Goal: Task Accomplishment & Management: Manage account settings

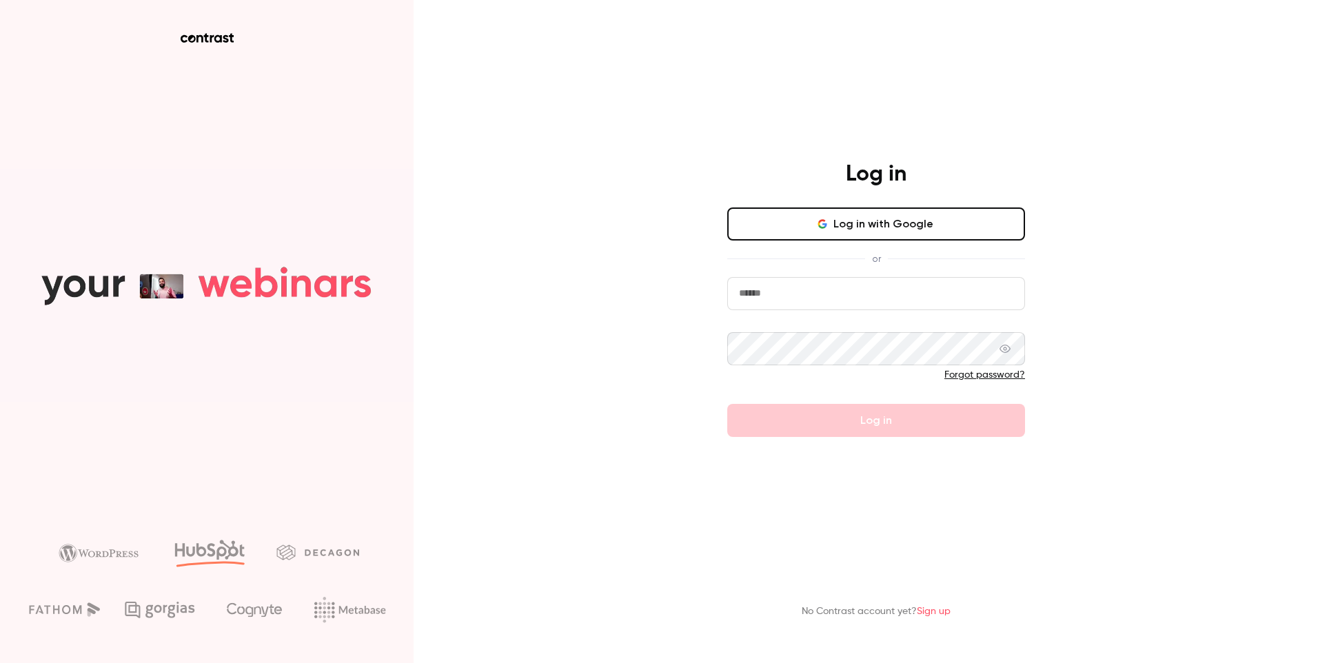
type input "**********"
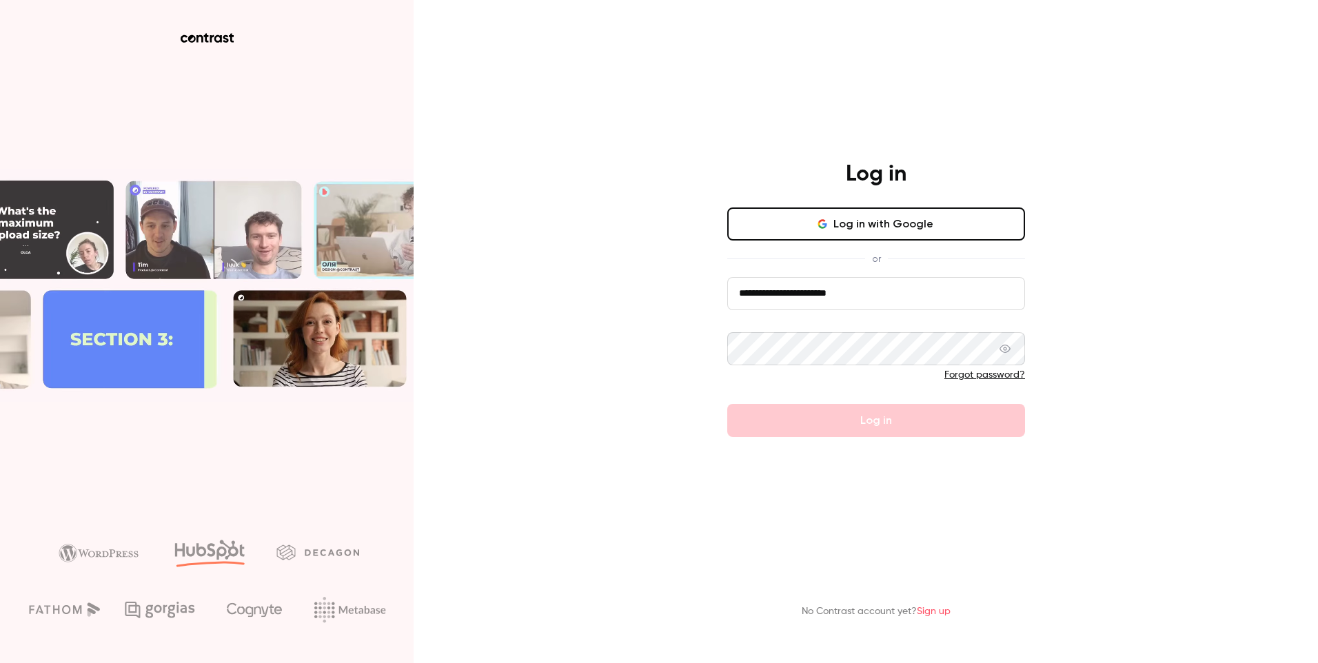
click at [896, 423] on form "**********" at bounding box center [876, 357] width 298 height 160
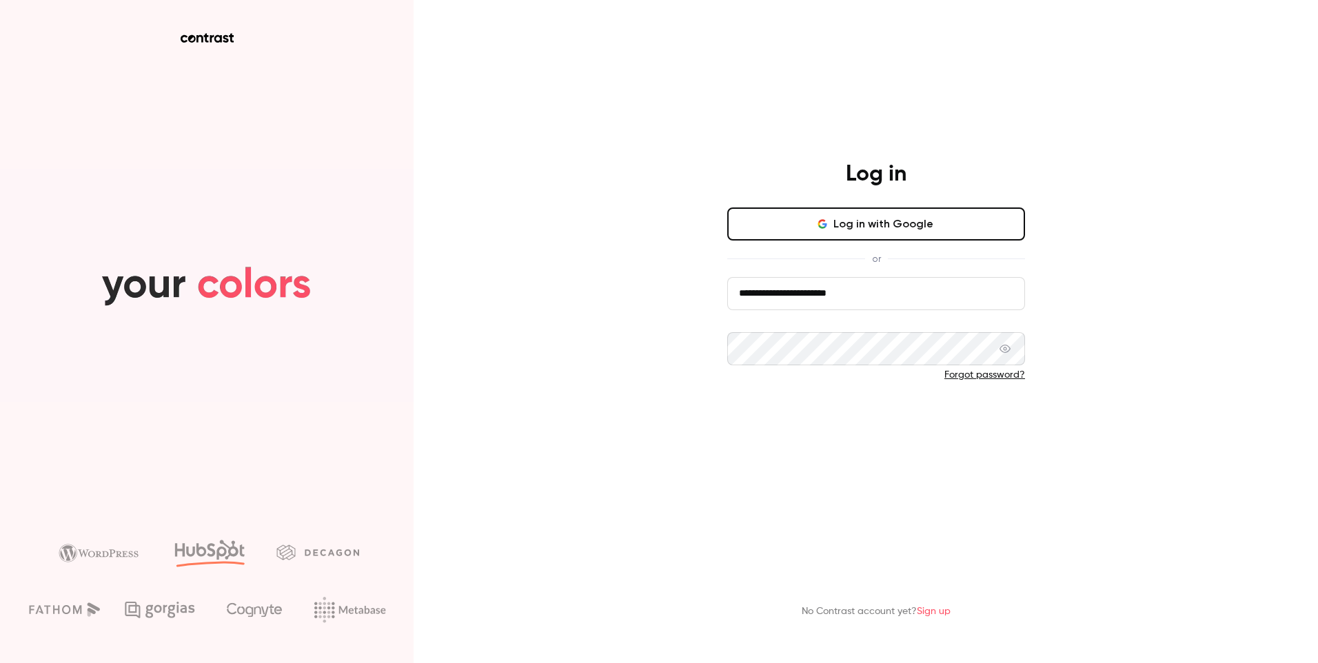
click at [891, 426] on button "Log in" at bounding box center [876, 420] width 298 height 33
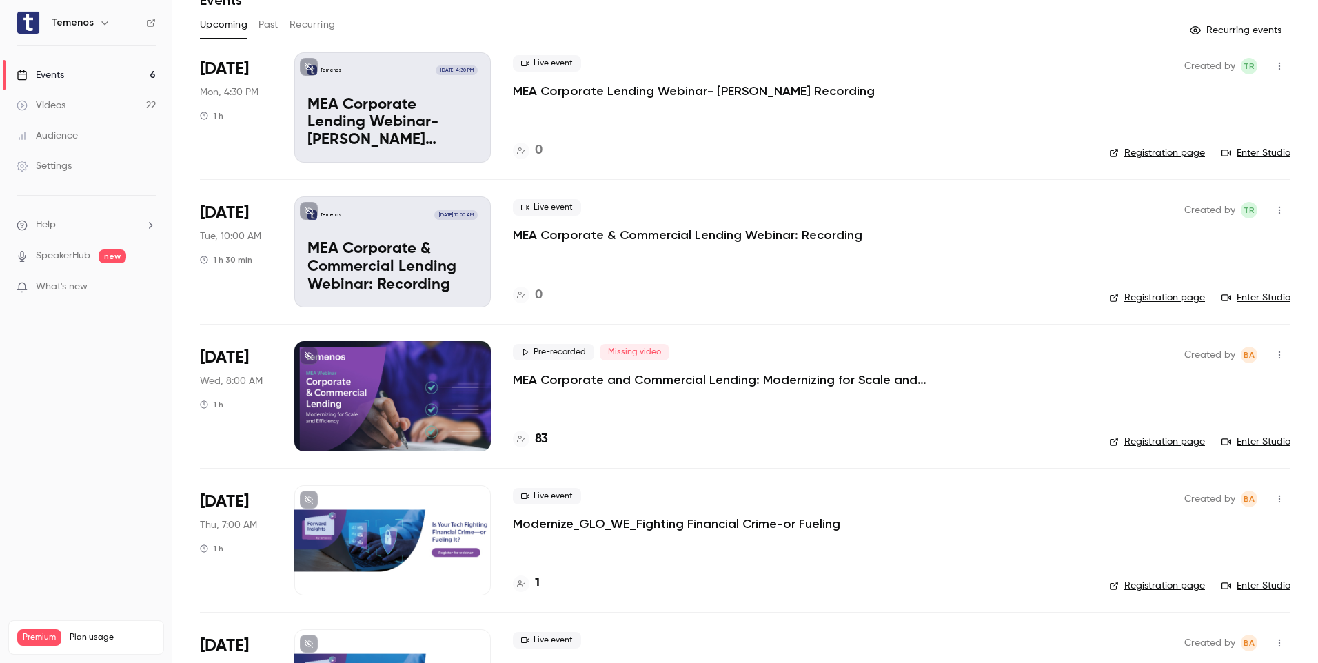
scroll to position [37, 0]
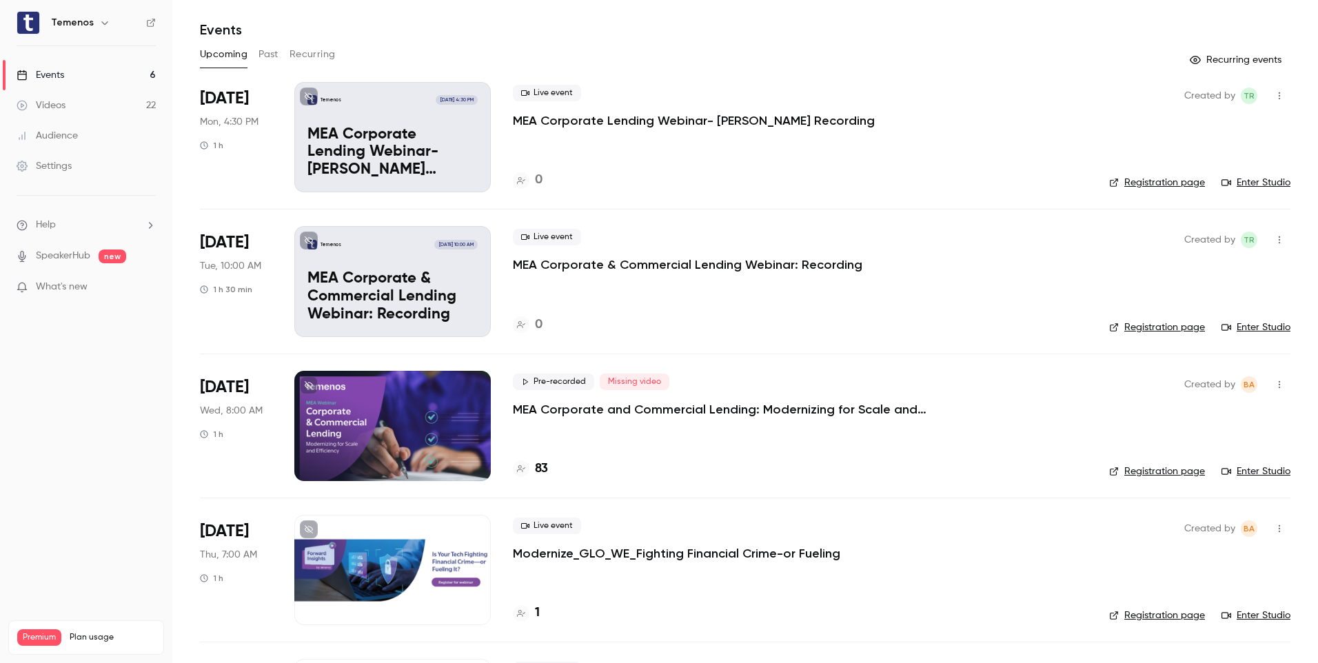
click at [272, 58] on button "Past" at bounding box center [268, 54] width 20 height 22
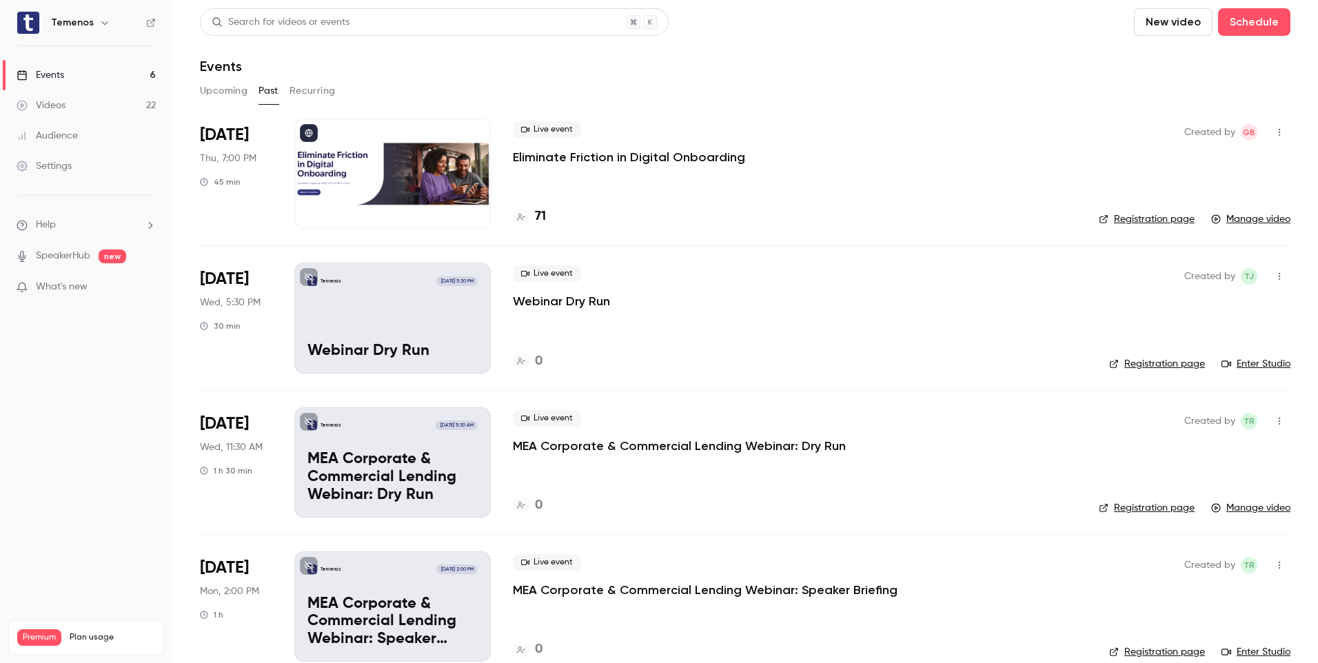
click at [213, 95] on button "Upcoming" at bounding box center [224, 91] width 48 height 22
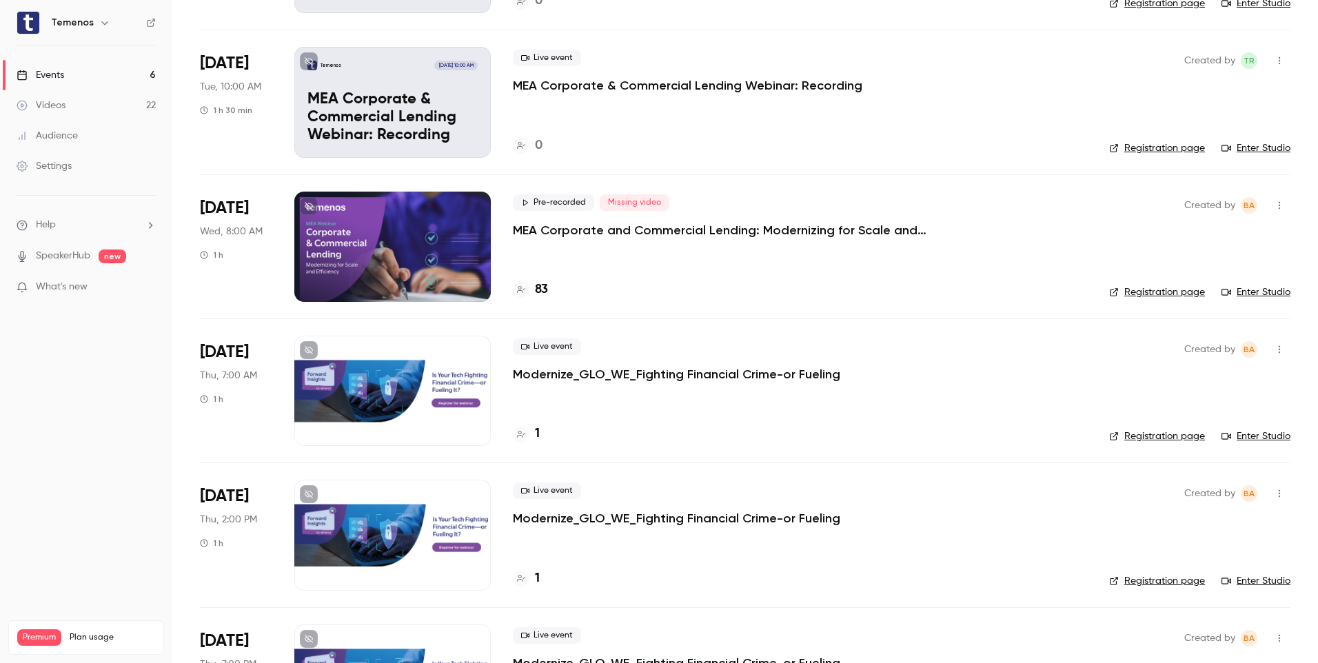
scroll to position [312, 0]
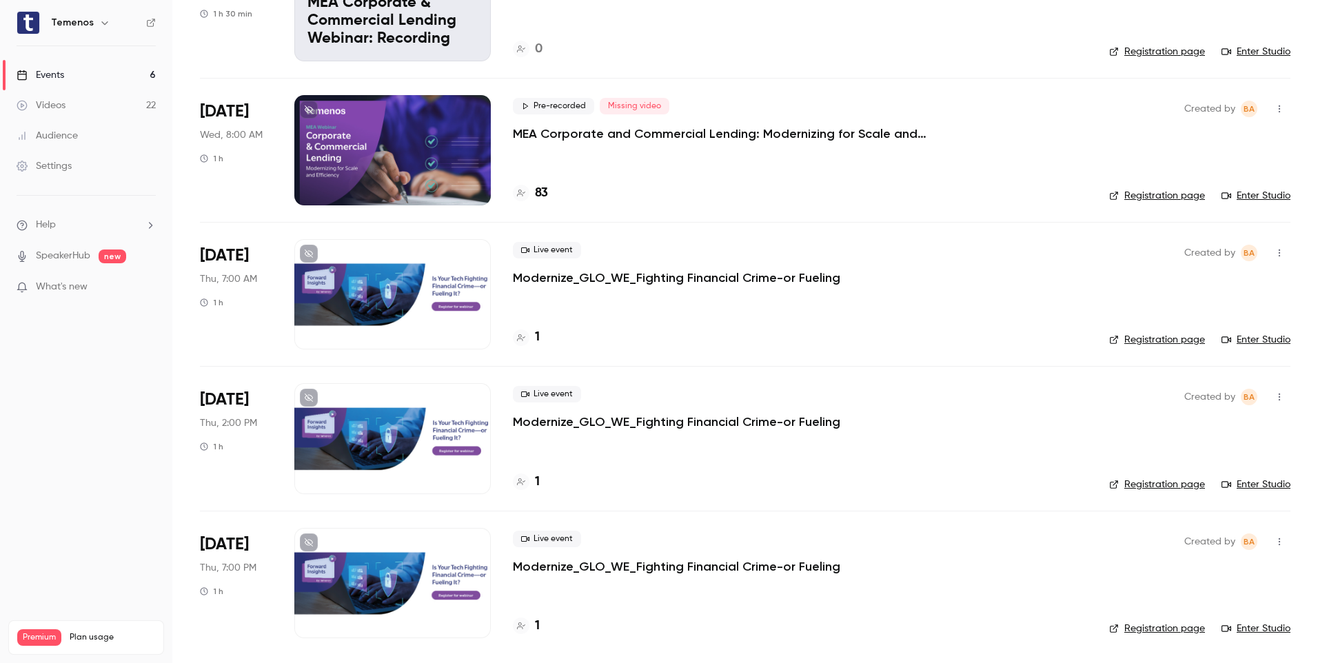
click at [1274, 251] on icon "button" at bounding box center [1279, 253] width 11 height 10
click at [590, 275] on div at bounding box center [659, 331] width 1318 height 663
click at [590, 278] on p "Modernize_GLO_WE_Fighting Financial Crime-or Fueling" at bounding box center [676, 278] width 327 height 17
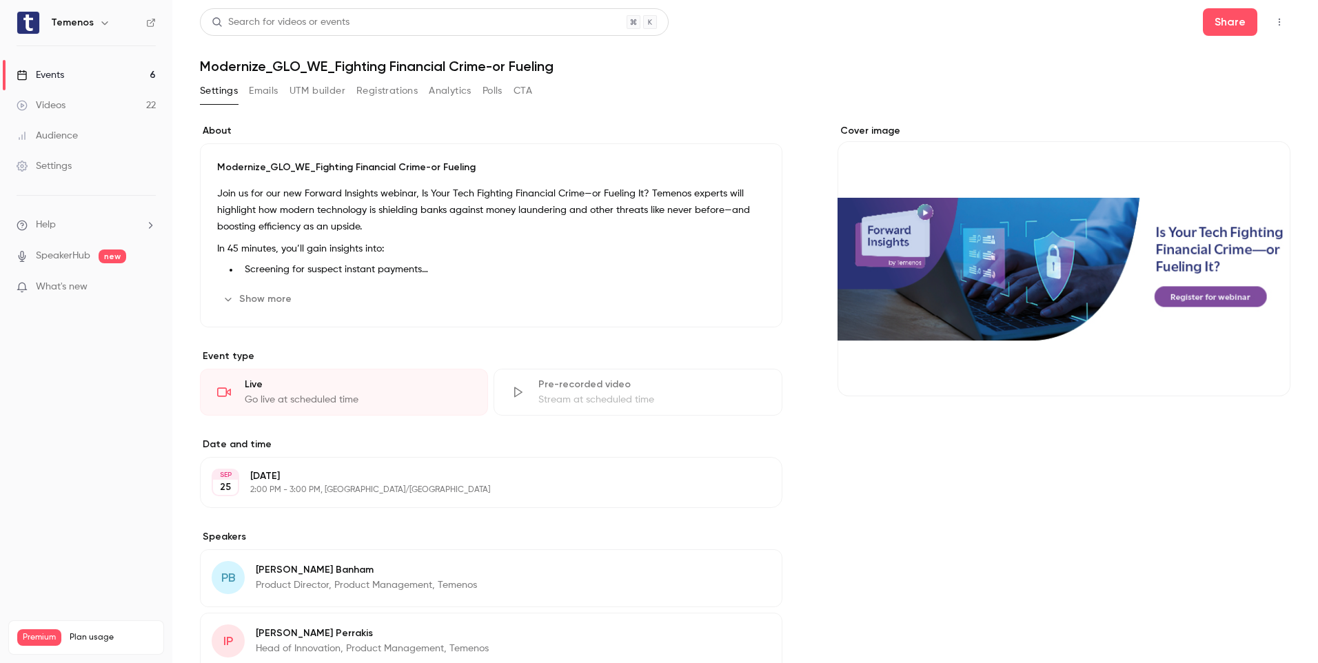
click at [1274, 23] on icon "button" at bounding box center [1279, 22] width 11 height 10
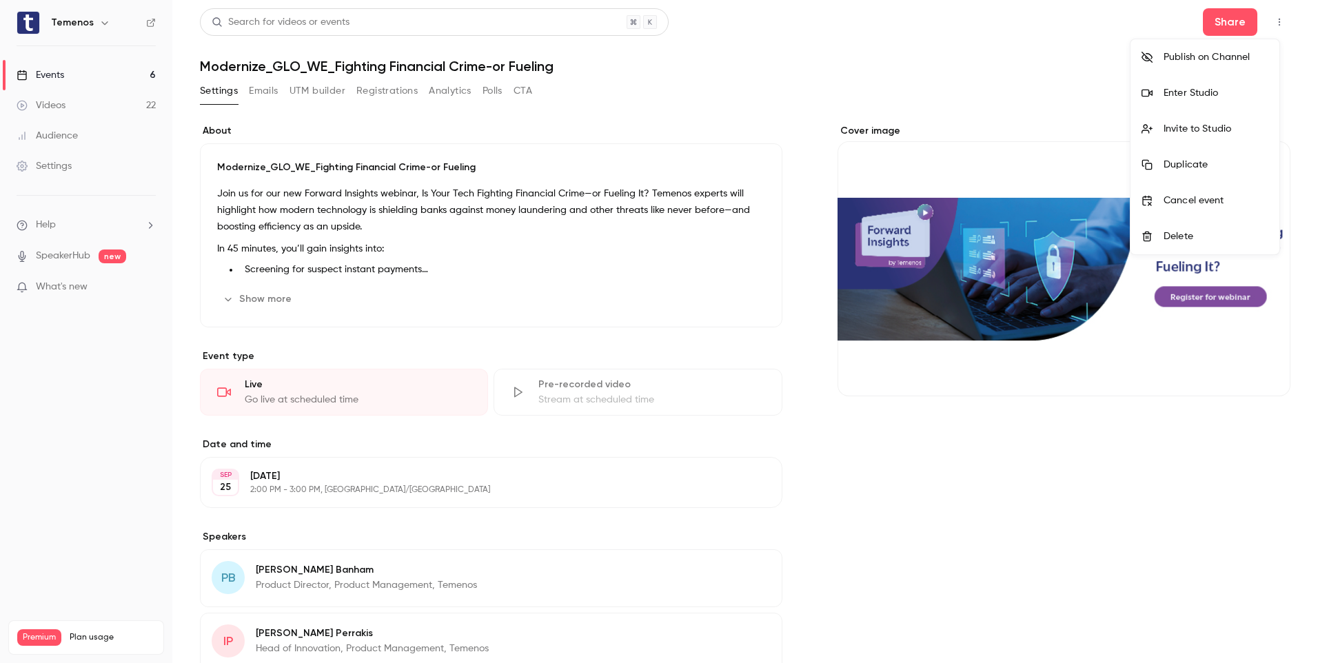
click at [839, 109] on div at bounding box center [659, 331] width 1318 height 663
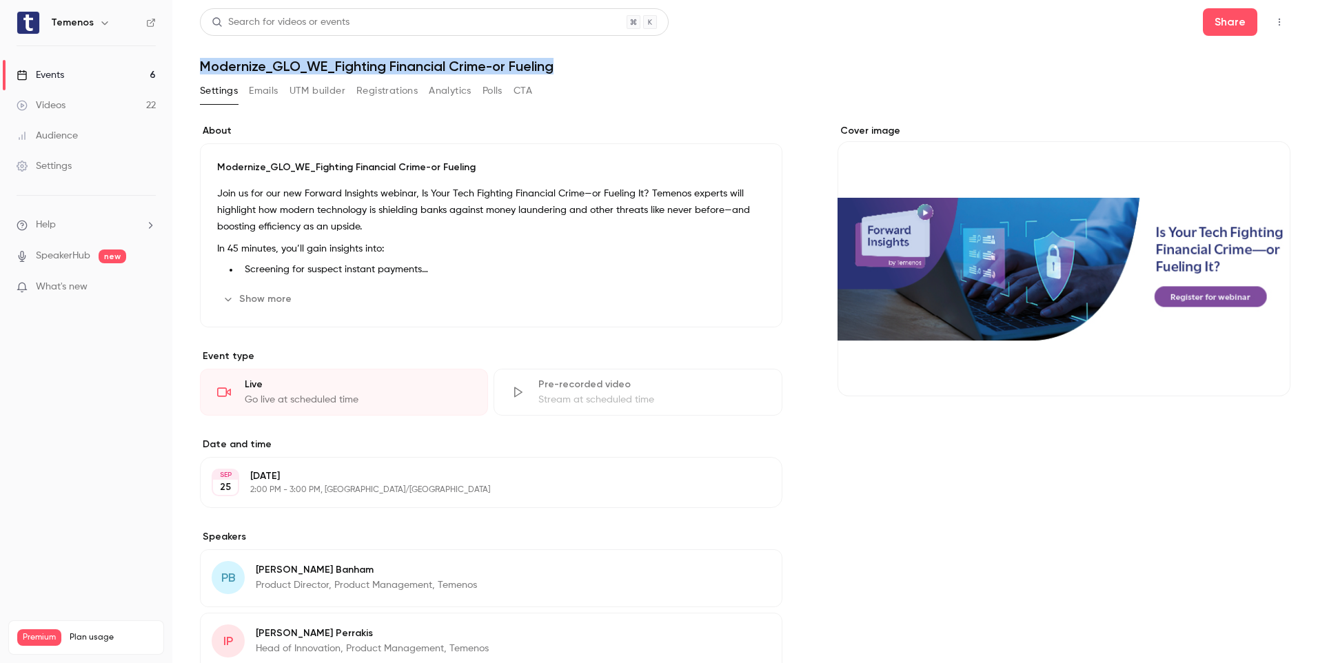
drag, startPoint x: 571, startPoint y: 68, endPoint x: 173, endPoint y: 74, distance: 397.8
click at [173, 74] on main "Search for videos or events Share Modernize_GLO_WE_Fighting Financial Crime-or …" at bounding box center [745, 331] width 1146 height 663
click at [610, 79] on div "Search for videos or events Share Modernize_GLO_WE_Fighting Financial Crime-or …" at bounding box center [745, 440] width 1090 height 865
click at [446, 59] on h1 "Modernize_GLO_WE_Fighting Financial Crime-or Fueling" at bounding box center [745, 66] width 1090 height 17
click at [1227, 30] on button "Share" at bounding box center [1230, 22] width 54 height 28
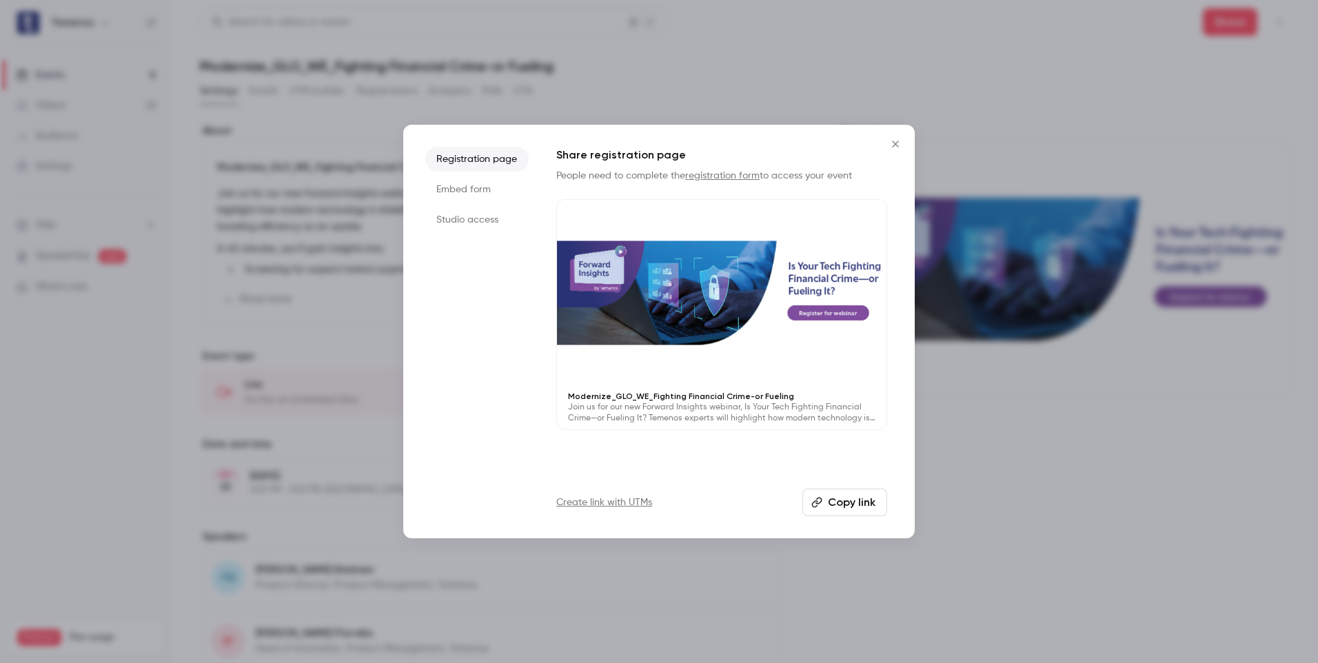
click at [897, 140] on icon "Close" at bounding box center [895, 144] width 17 height 11
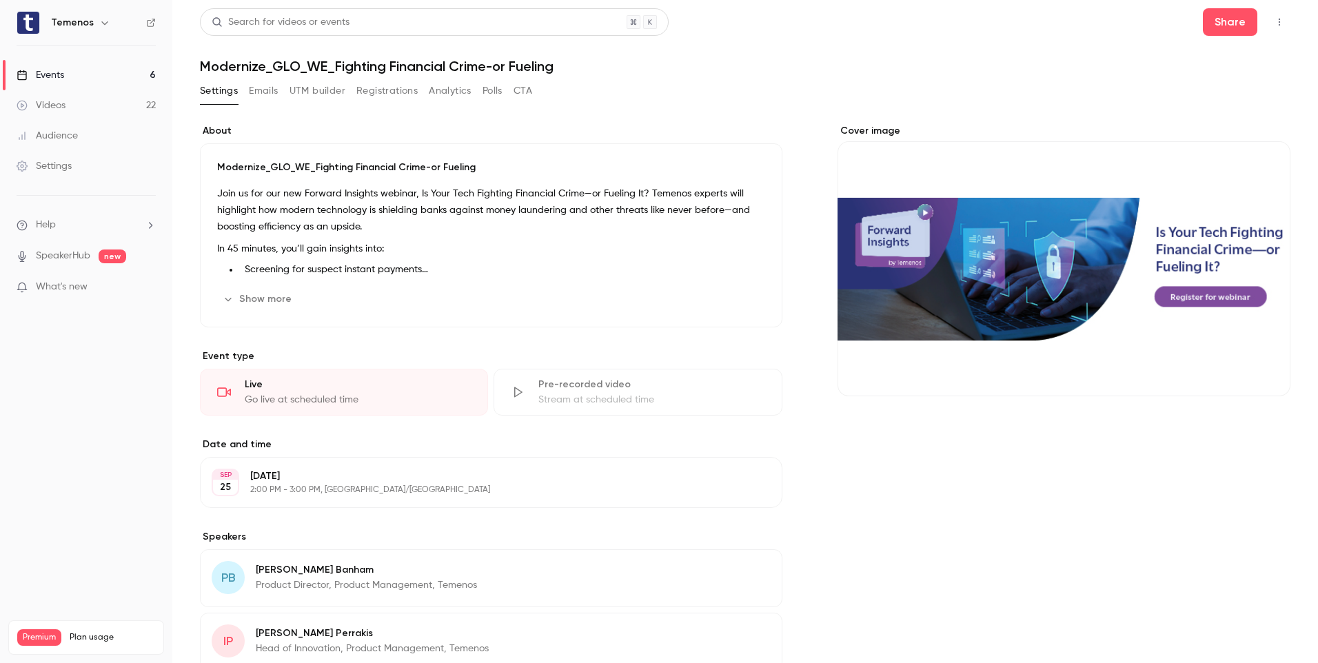
click at [226, 65] on h1 "Modernize_GLO_WE_Fighting Financial Crime-or Fueling" at bounding box center [745, 66] width 1090 height 17
drag, startPoint x: 204, startPoint y: 72, endPoint x: 566, endPoint y: 83, distance: 362.0
click at [566, 83] on div "Search for videos or events Share Modernize_GLO_WE_Fighting Financial Crime-or …" at bounding box center [745, 440] width 1090 height 865
click at [1274, 21] on icon "button" at bounding box center [1279, 22] width 11 height 10
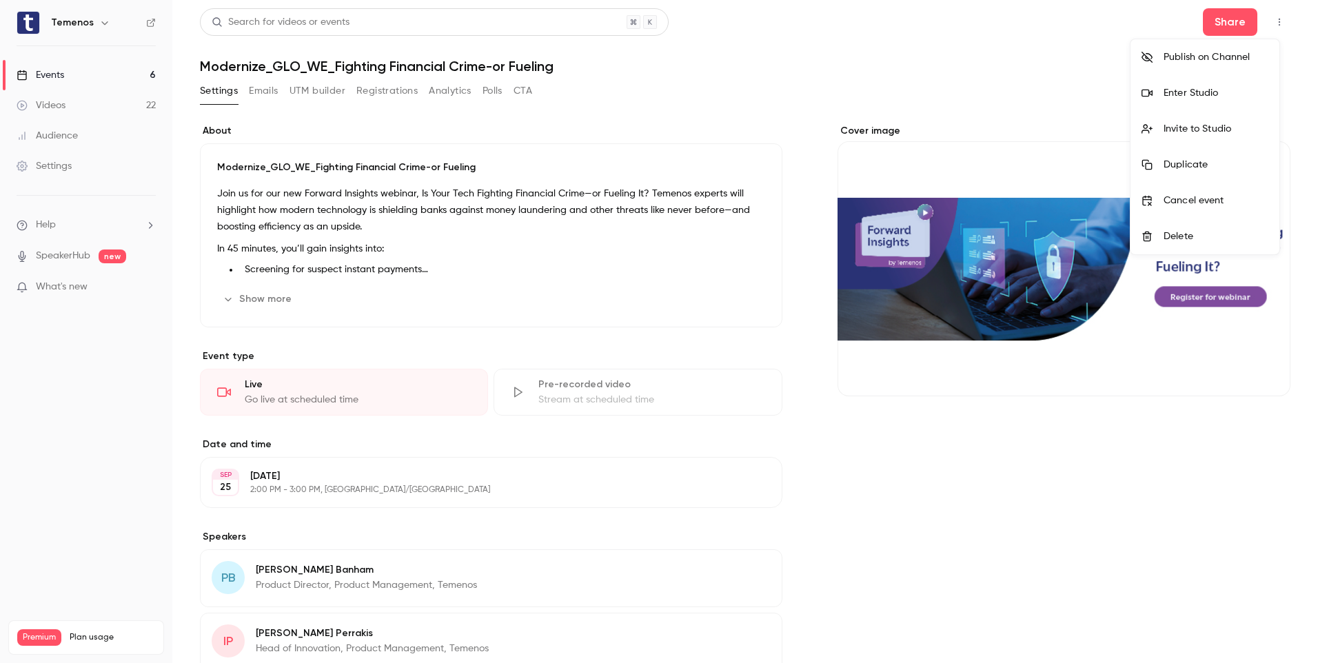
click at [506, 264] on div at bounding box center [659, 331] width 1318 height 663
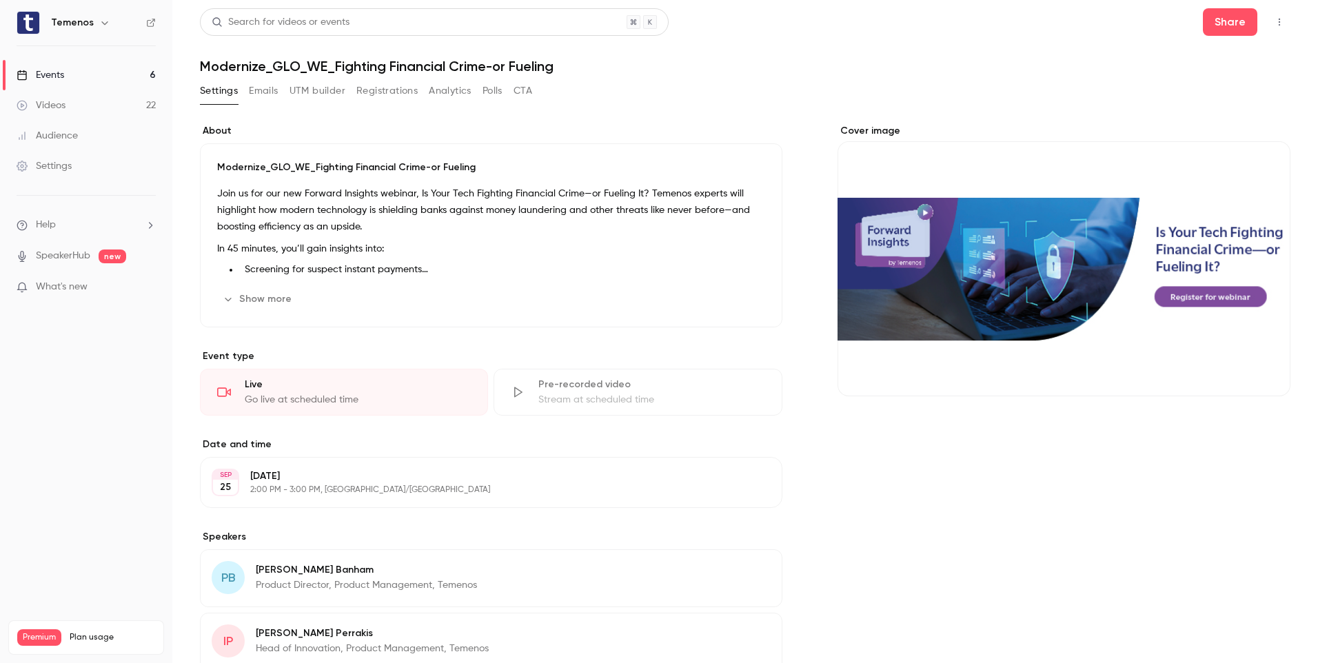
click at [231, 300] on icon "button" at bounding box center [228, 299] width 11 height 11
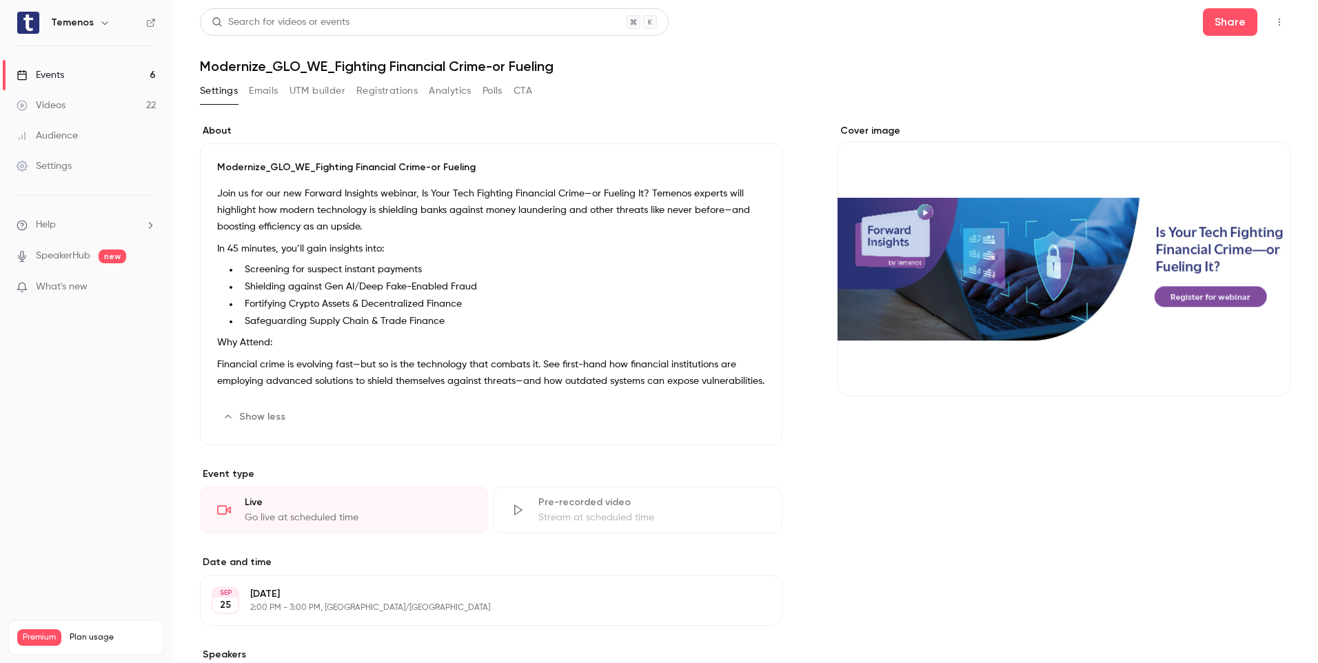
click at [733, 428] on button "Edit" at bounding box center [740, 417] width 50 height 22
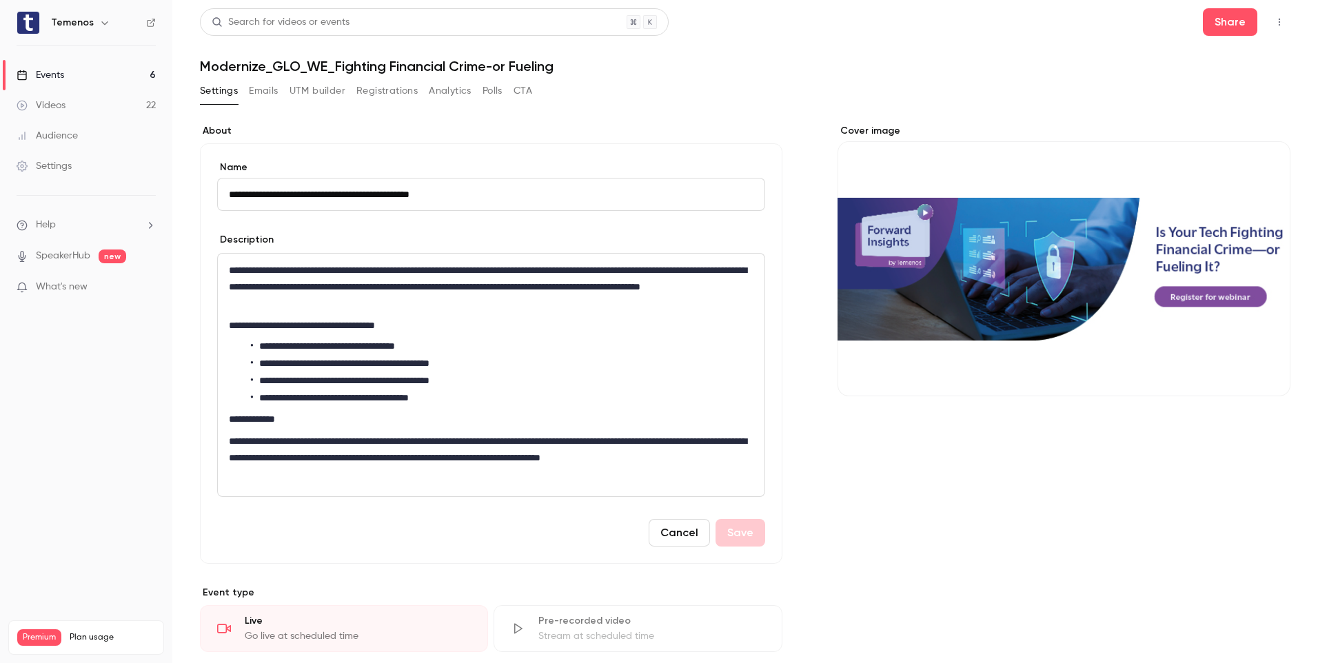
drag, startPoint x: 486, startPoint y: 199, endPoint x: 219, endPoint y: 204, distance: 267.5
click at [219, 204] on input "**********" at bounding box center [491, 194] width 548 height 33
type input "**********"
click at [740, 535] on button "Save" at bounding box center [740, 533] width 50 height 28
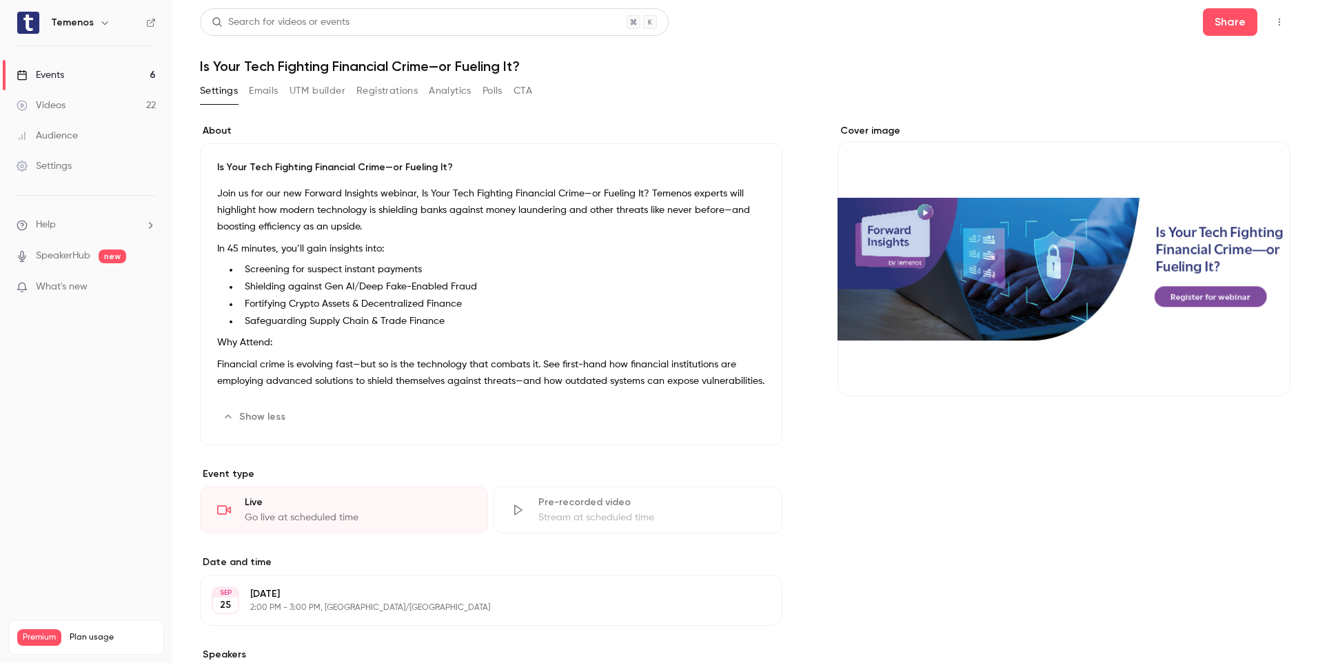
click at [742, 428] on button "Edit" at bounding box center [740, 417] width 50 height 22
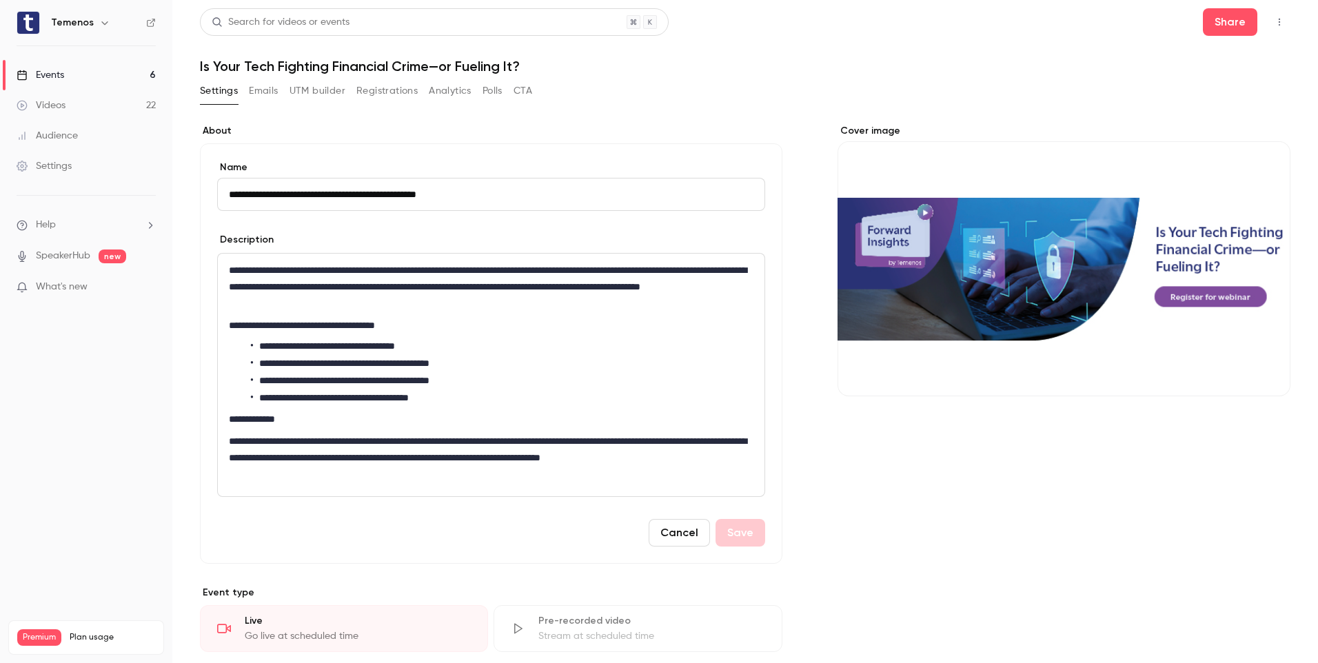
click at [224, 188] on input "**********" at bounding box center [491, 194] width 548 height 33
type input "**********"
click at [745, 540] on button "Save" at bounding box center [740, 533] width 50 height 28
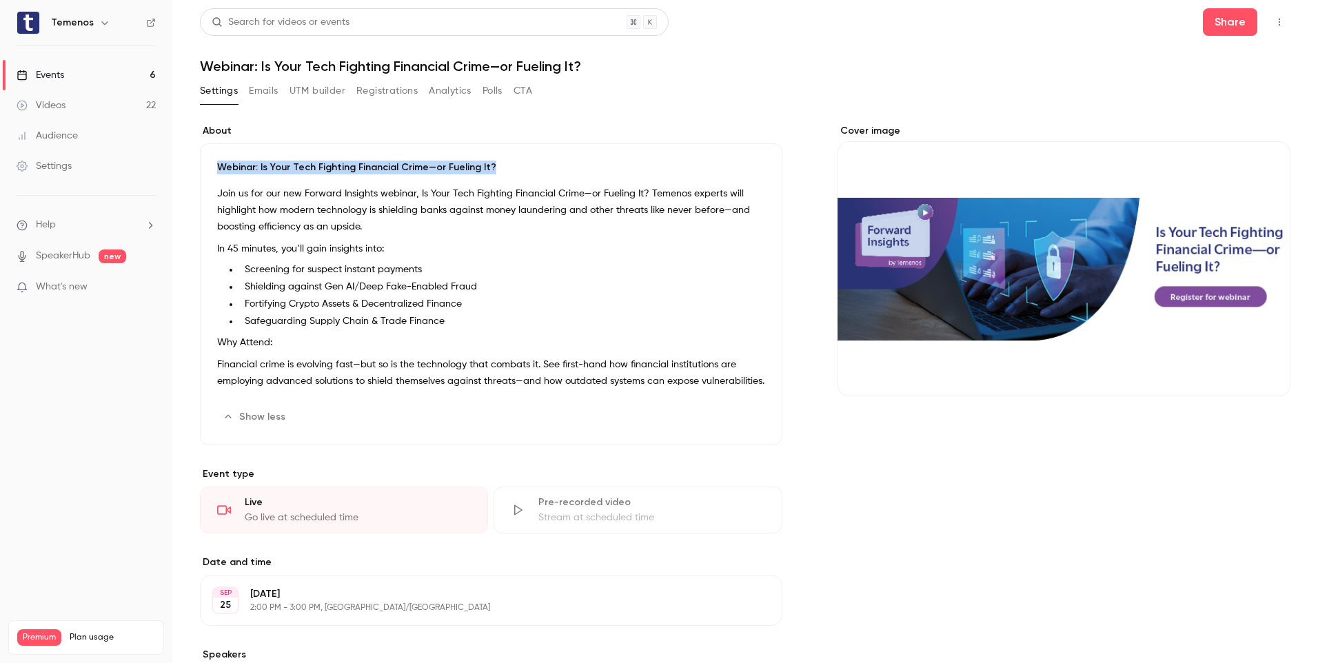
drag, startPoint x: 434, startPoint y: 165, endPoint x: 210, endPoint y: 165, distance: 224.0
click at [210, 165] on div "Webinar: Is Your Tech Fighting Financial Crime—or Fueling It? Join us for our n…" at bounding box center [491, 294] width 582 height 302
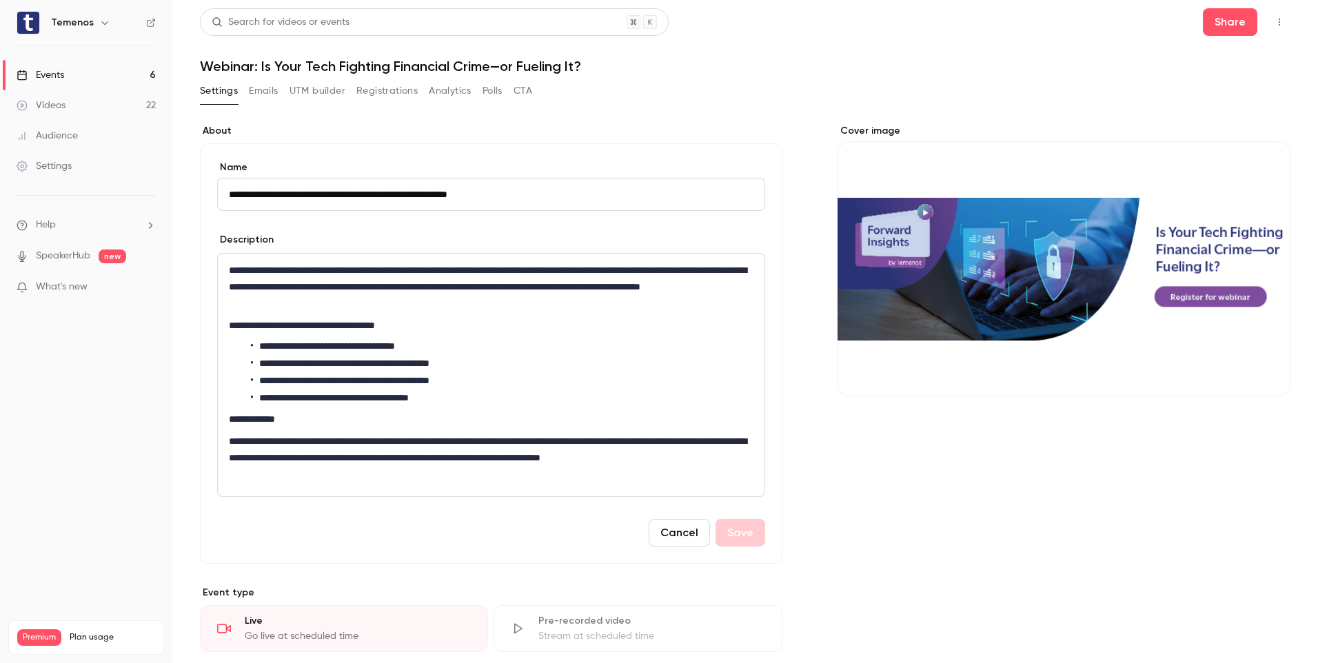
drag, startPoint x: 516, startPoint y: 192, endPoint x: 225, endPoint y: 192, distance: 290.2
click at [225, 192] on input "**********" at bounding box center [491, 194] width 548 height 33
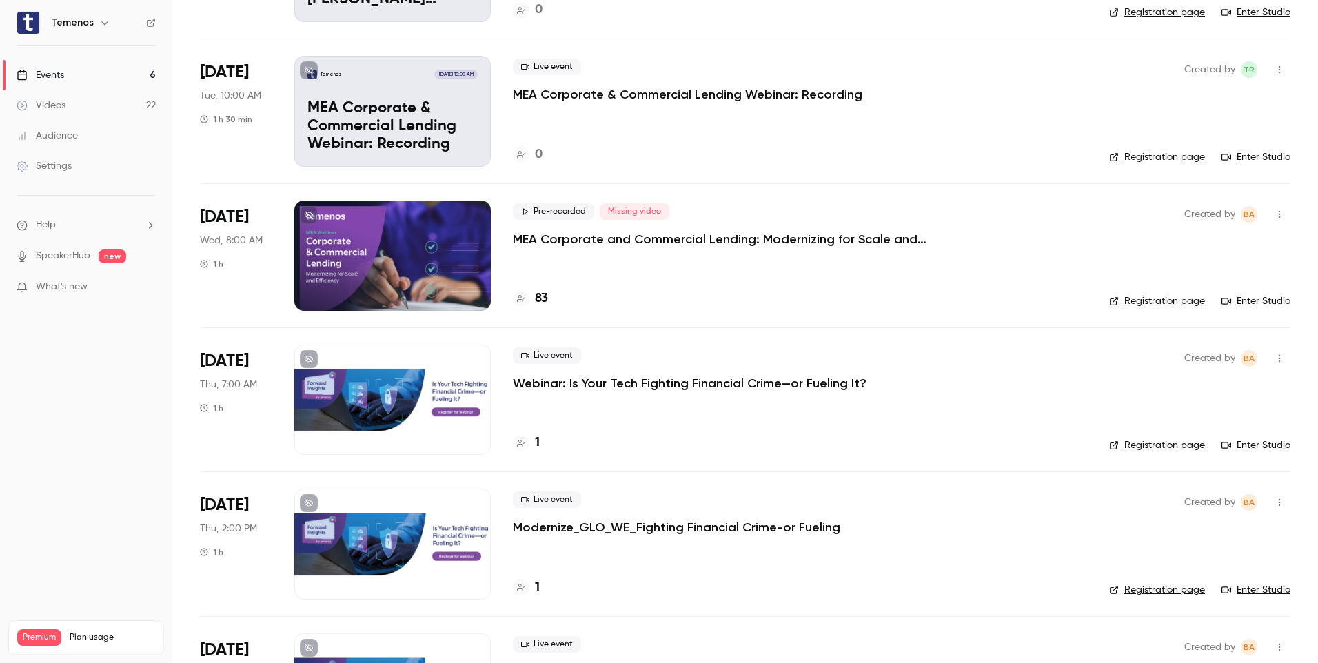
scroll to position [312, 0]
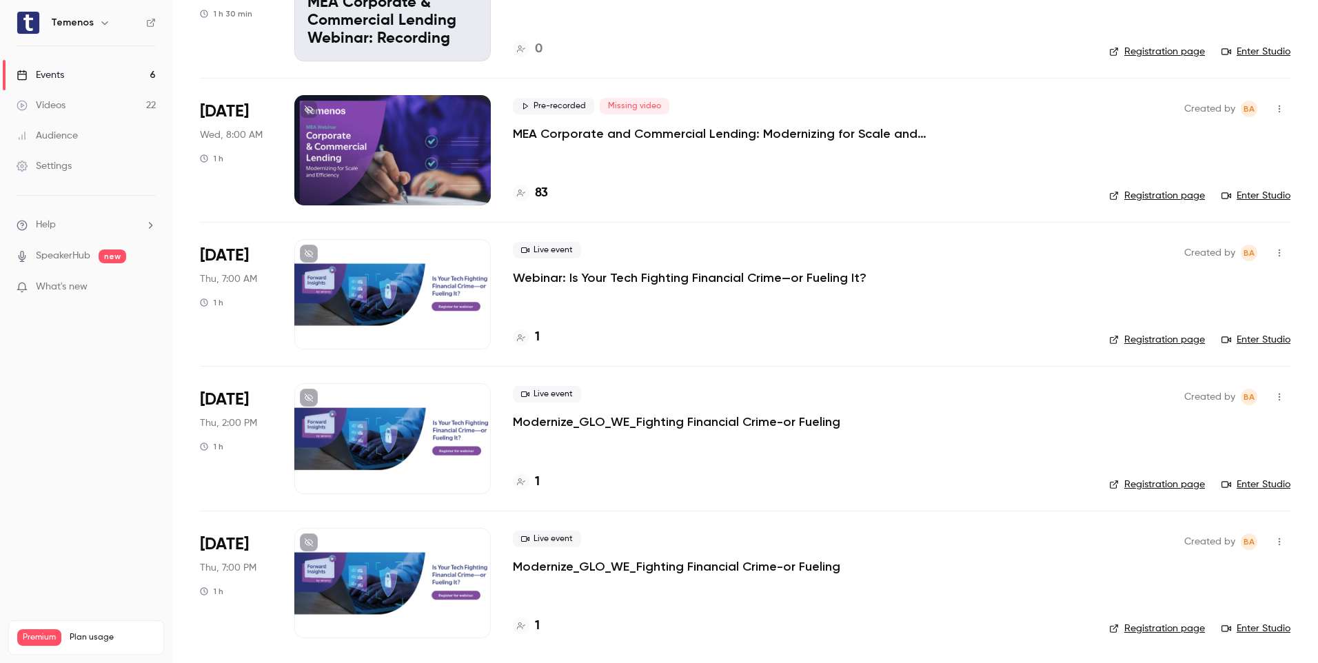
click at [739, 420] on p "Modernize_GLO_WE_Fighting Financial Crime-or Fueling" at bounding box center [676, 422] width 327 height 17
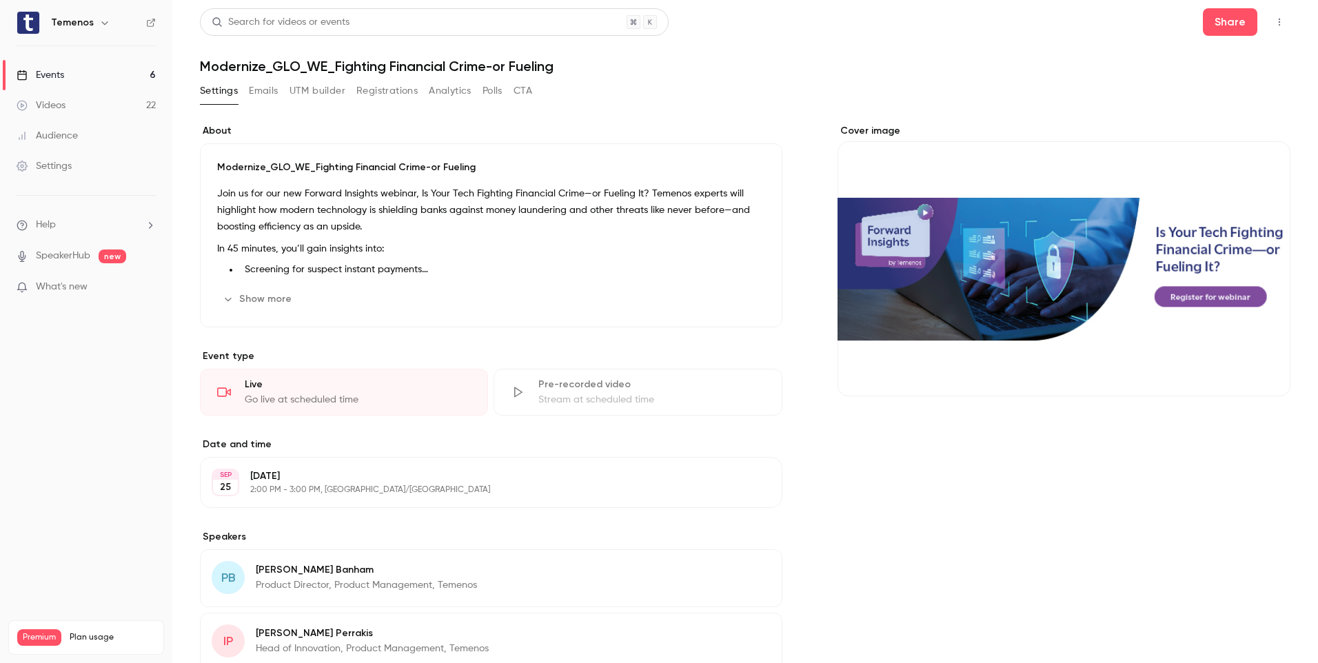
click at [735, 297] on button "Edit" at bounding box center [740, 299] width 50 height 22
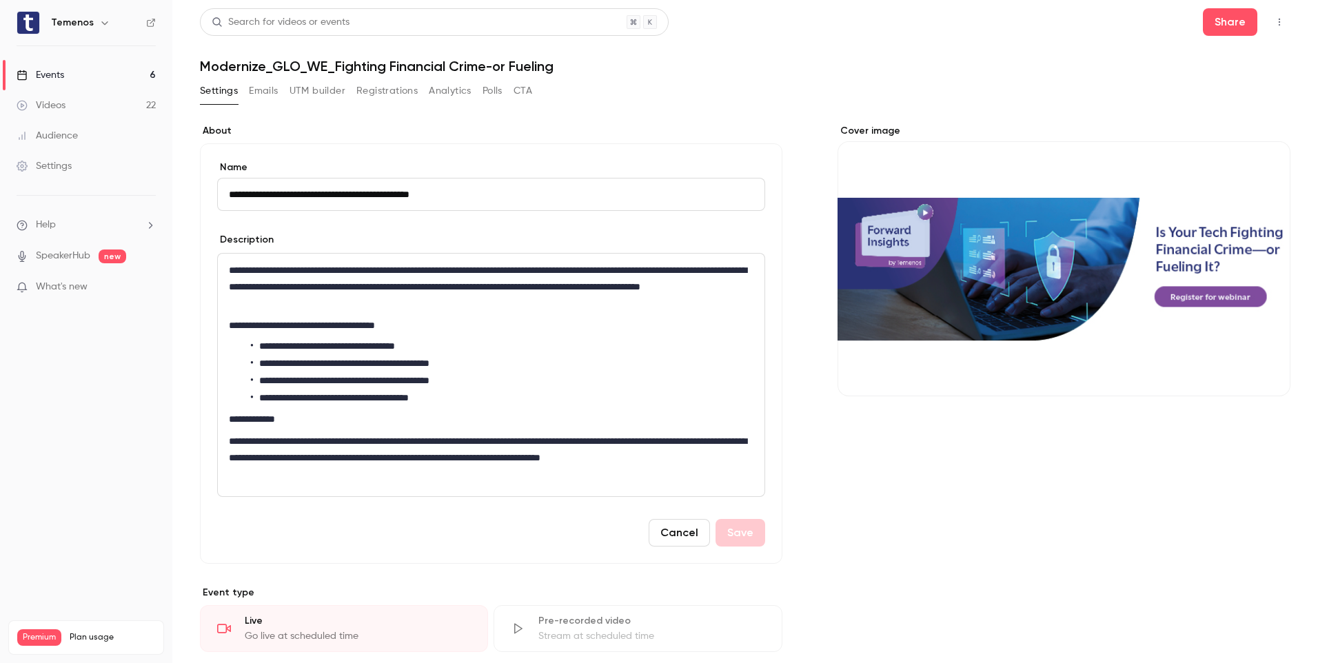
drag, startPoint x: 505, startPoint y: 193, endPoint x: 201, endPoint y: 178, distance: 303.7
click at [201, 178] on div "**********" at bounding box center [491, 353] width 582 height 420
type input "**********"
click at [747, 531] on button "Save" at bounding box center [740, 533] width 50 height 28
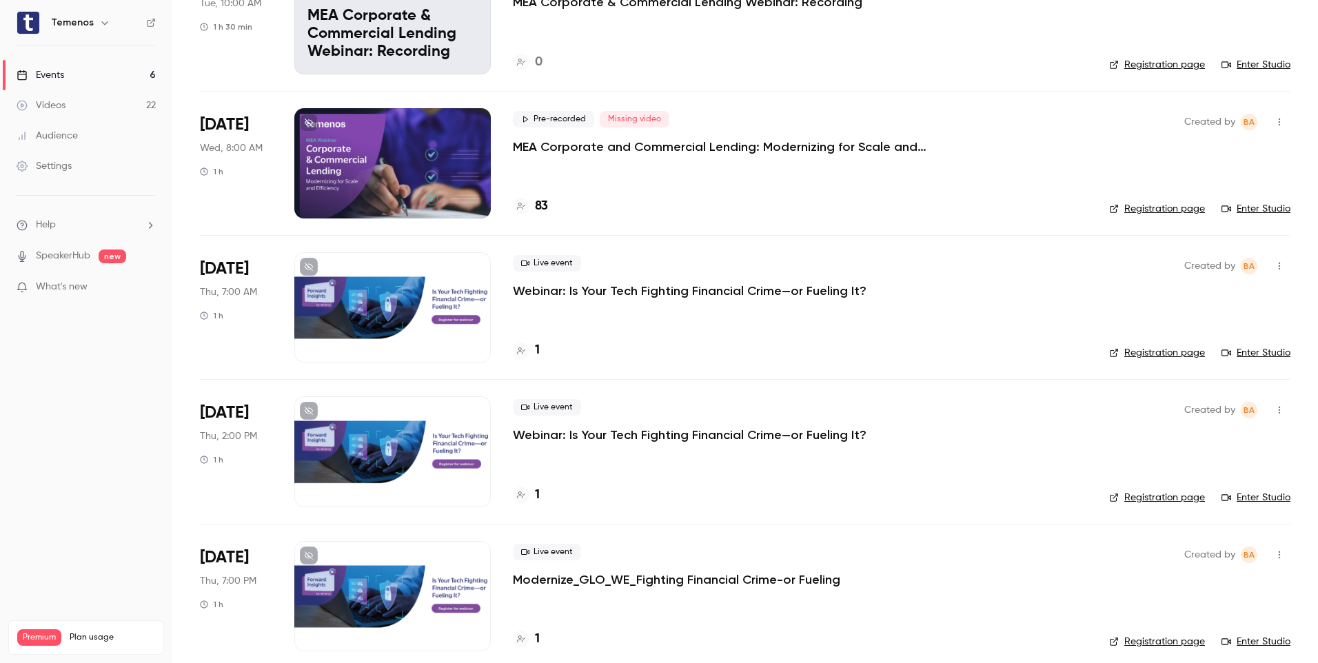
scroll to position [312, 0]
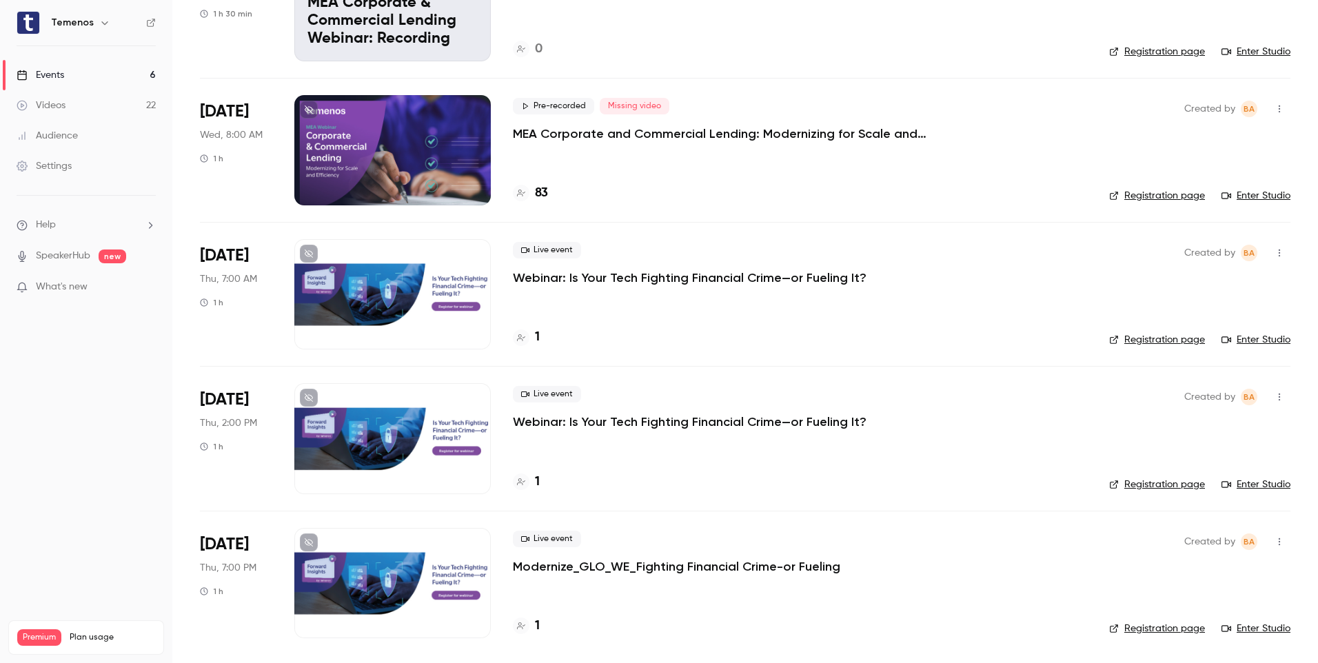
click at [813, 567] on p "Modernize_GLO_WE_Fighting Financial Crime-or Fueling" at bounding box center [676, 566] width 327 height 17
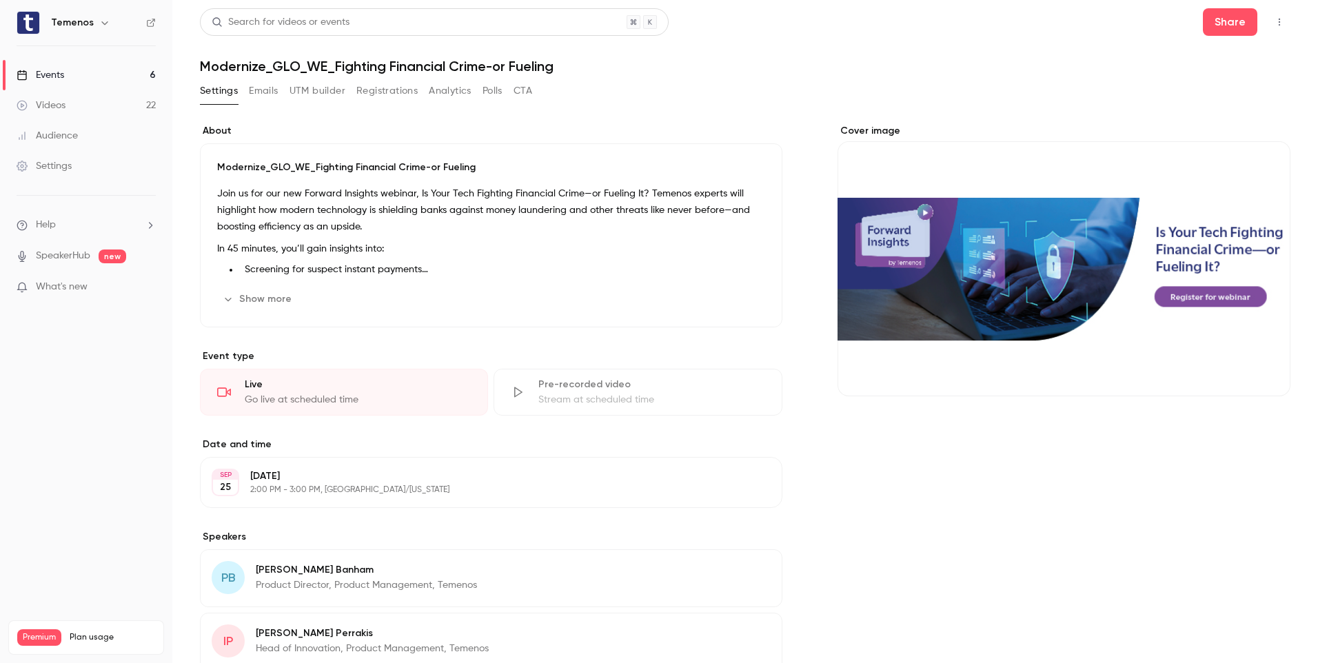
click at [744, 299] on button "Edit" at bounding box center [740, 299] width 50 height 22
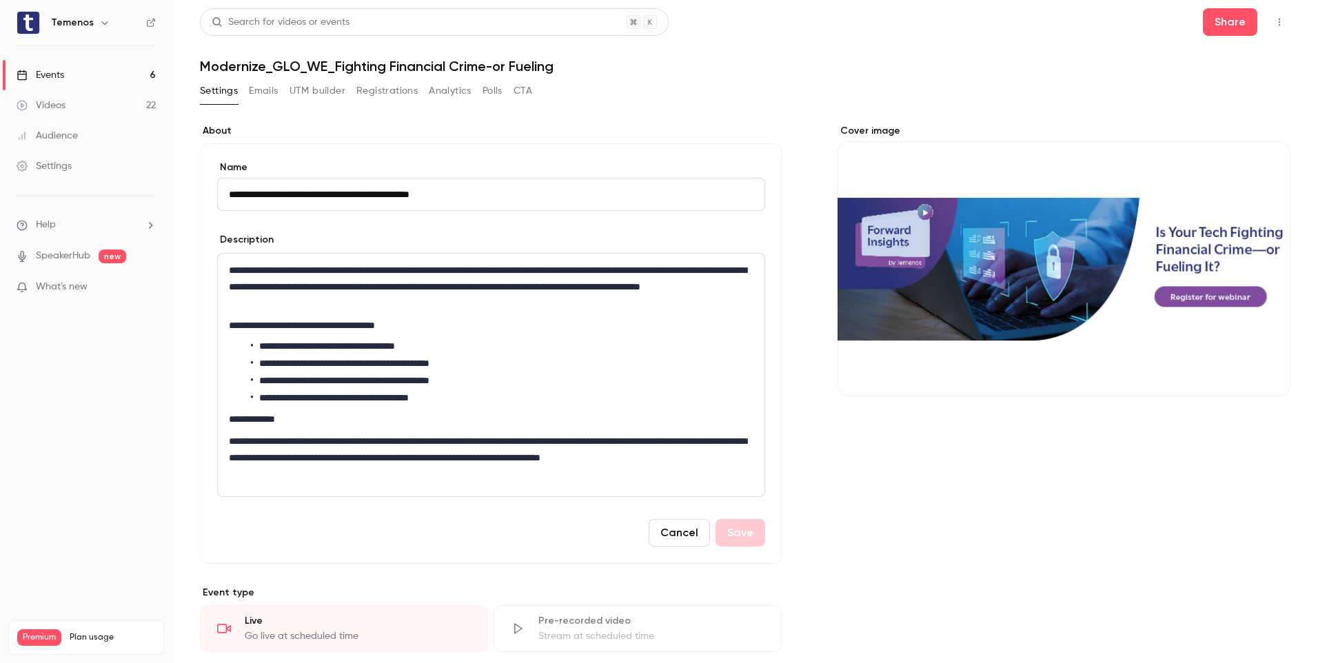
drag, startPoint x: 486, startPoint y: 195, endPoint x: 135, endPoint y: 206, distance: 351.0
click at [135, 206] on div "**********" at bounding box center [659, 331] width 1318 height 663
type input "**********"
click at [731, 531] on button "Save" at bounding box center [740, 533] width 50 height 28
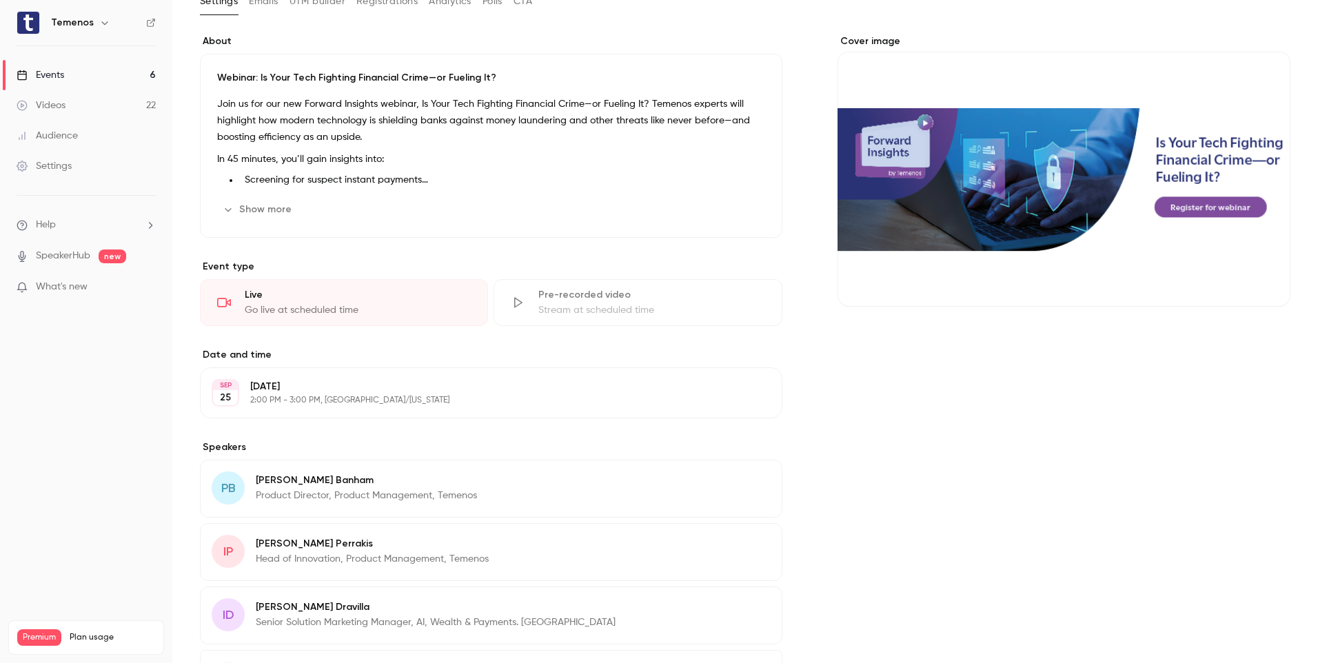
scroll to position [207, 0]
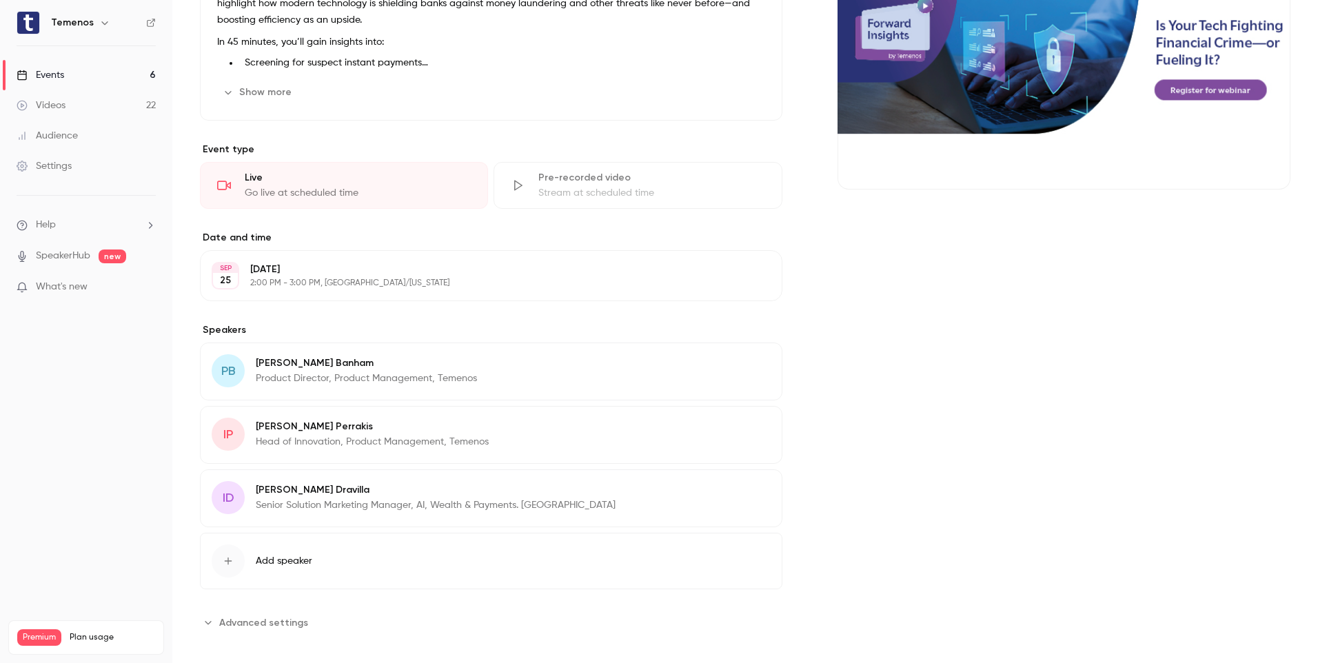
click at [229, 366] on span "PB" at bounding box center [228, 371] width 14 height 19
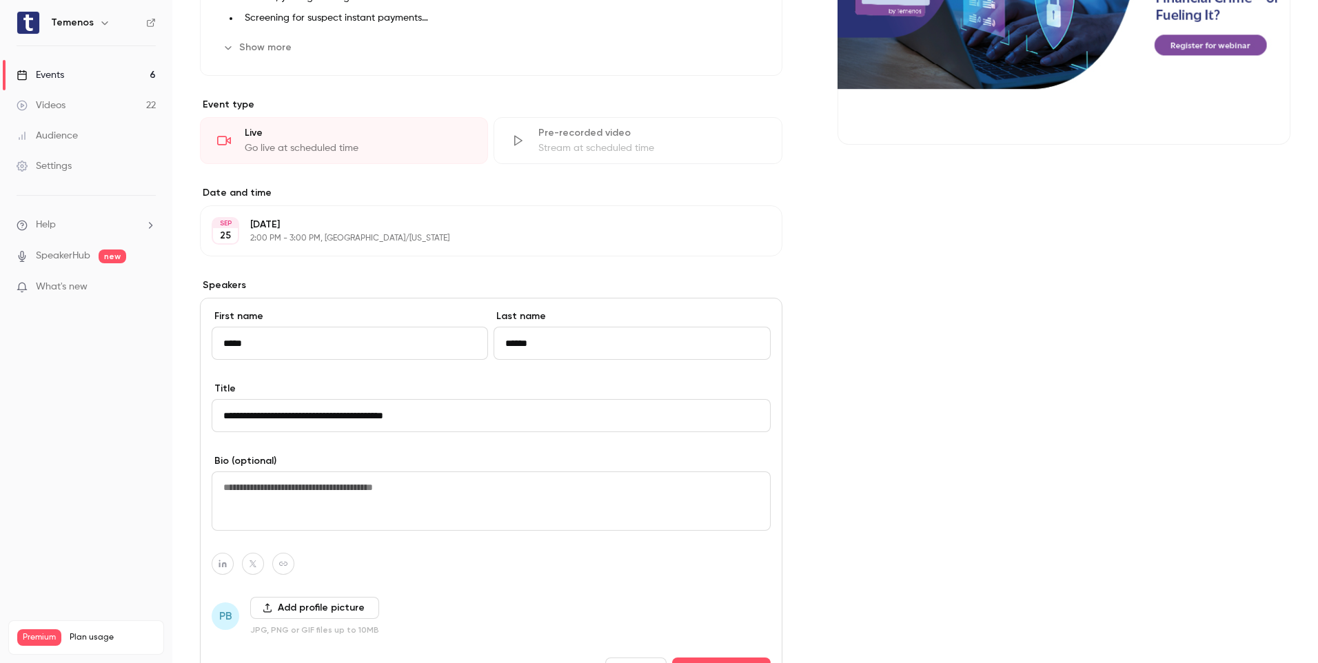
scroll to position [276, 0]
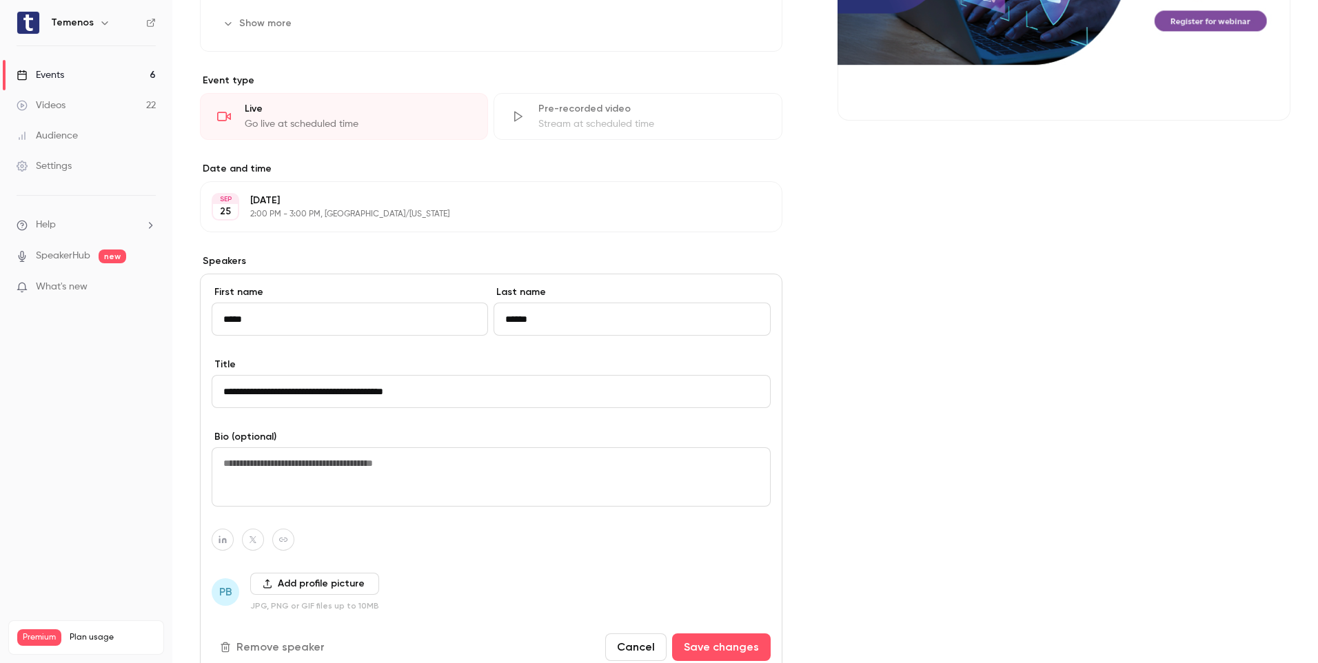
click at [316, 584] on button "Add profile picture" at bounding box center [314, 584] width 129 height 22
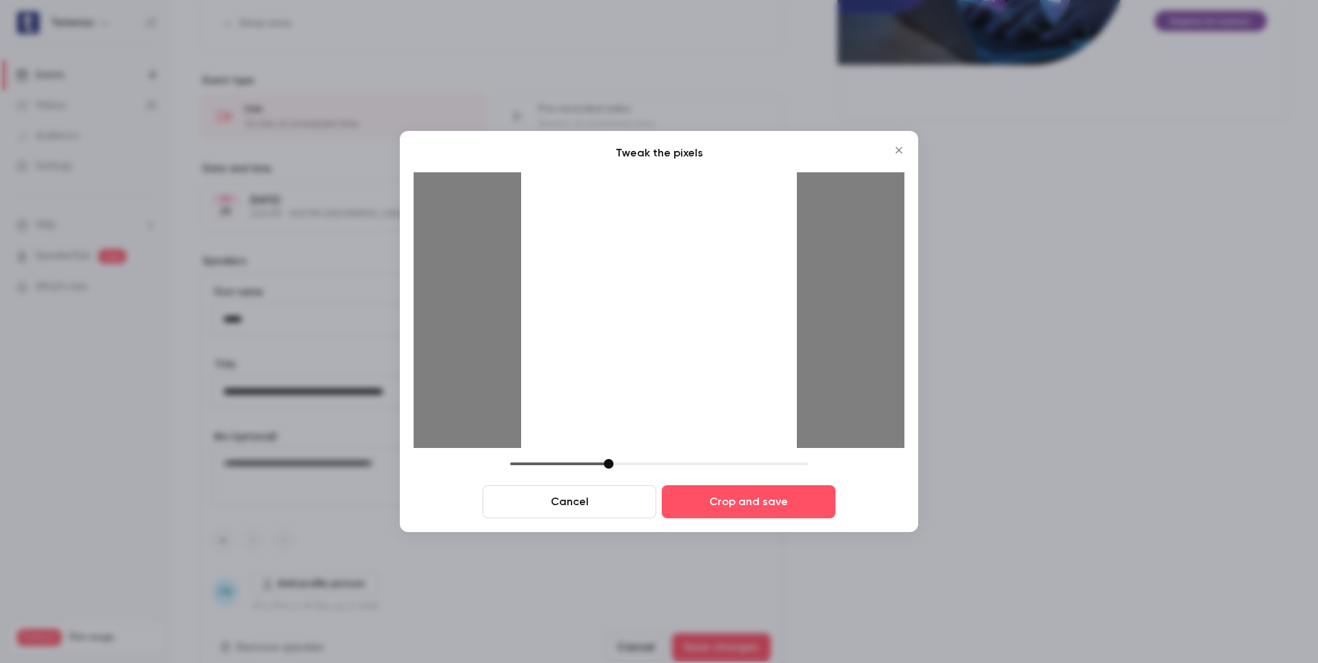
drag, startPoint x: 730, startPoint y: 282, endPoint x: 748, endPoint y: 284, distance: 18.0
click at [748, 284] on div at bounding box center [659, 310] width 276 height 276
click at [747, 501] on button "Crop and save" at bounding box center [749, 501] width 174 height 33
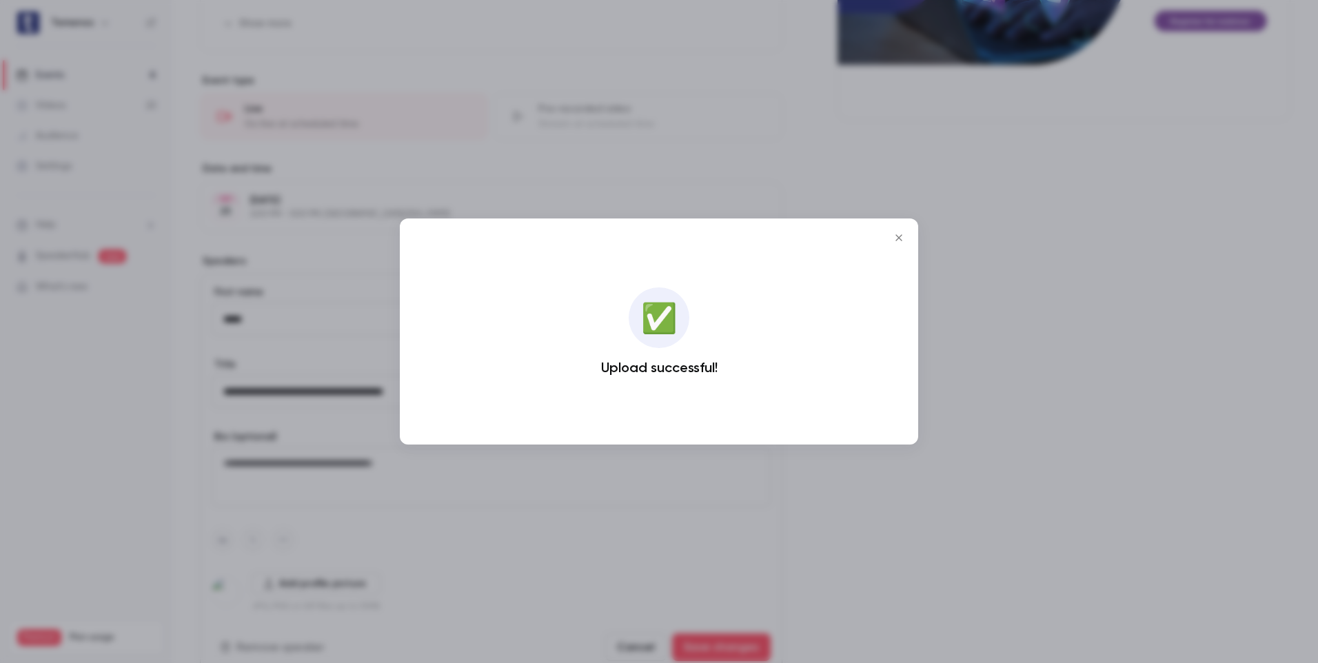
click at [897, 234] on icon "Close" at bounding box center [899, 237] width 17 height 11
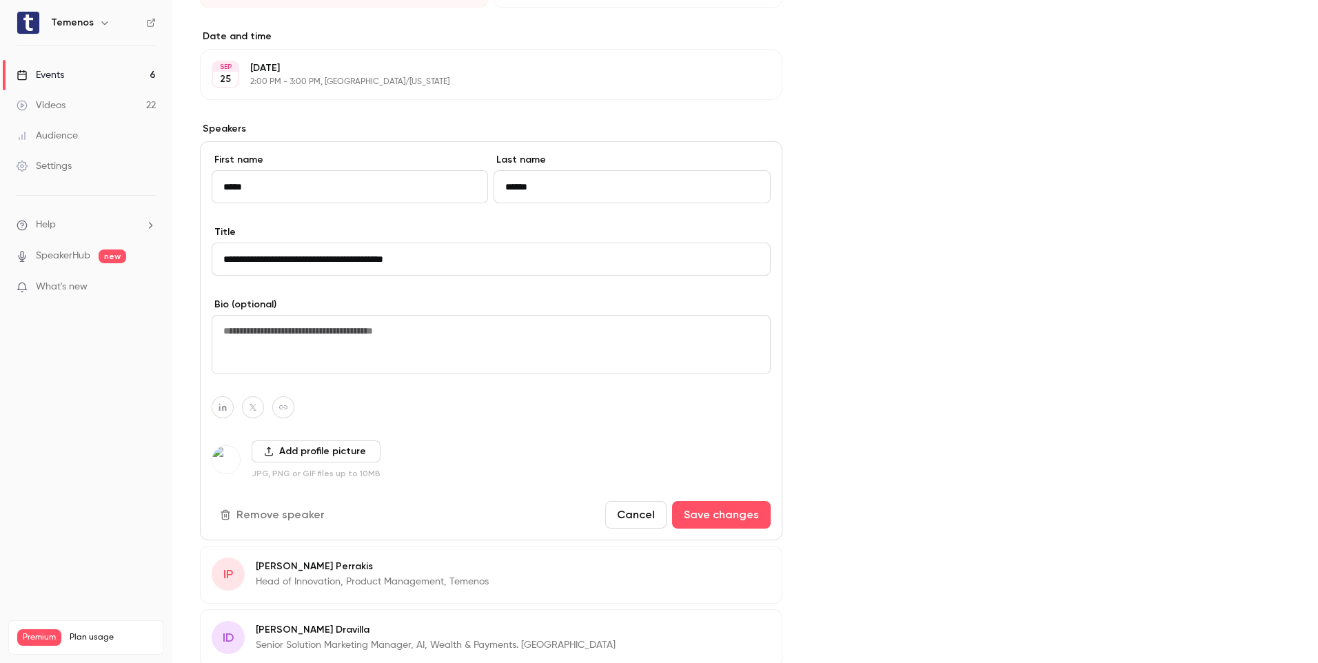
scroll to position [414, 0]
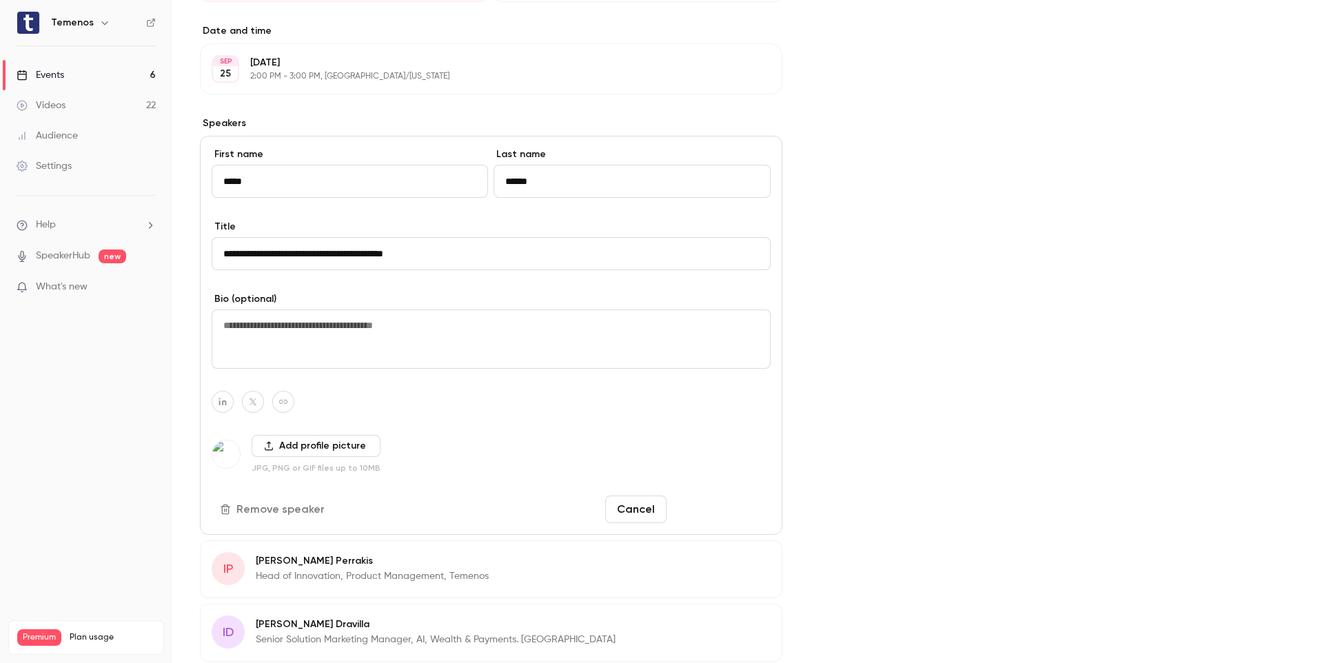
click at [733, 503] on button "Save changes" at bounding box center [721, 510] width 99 height 28
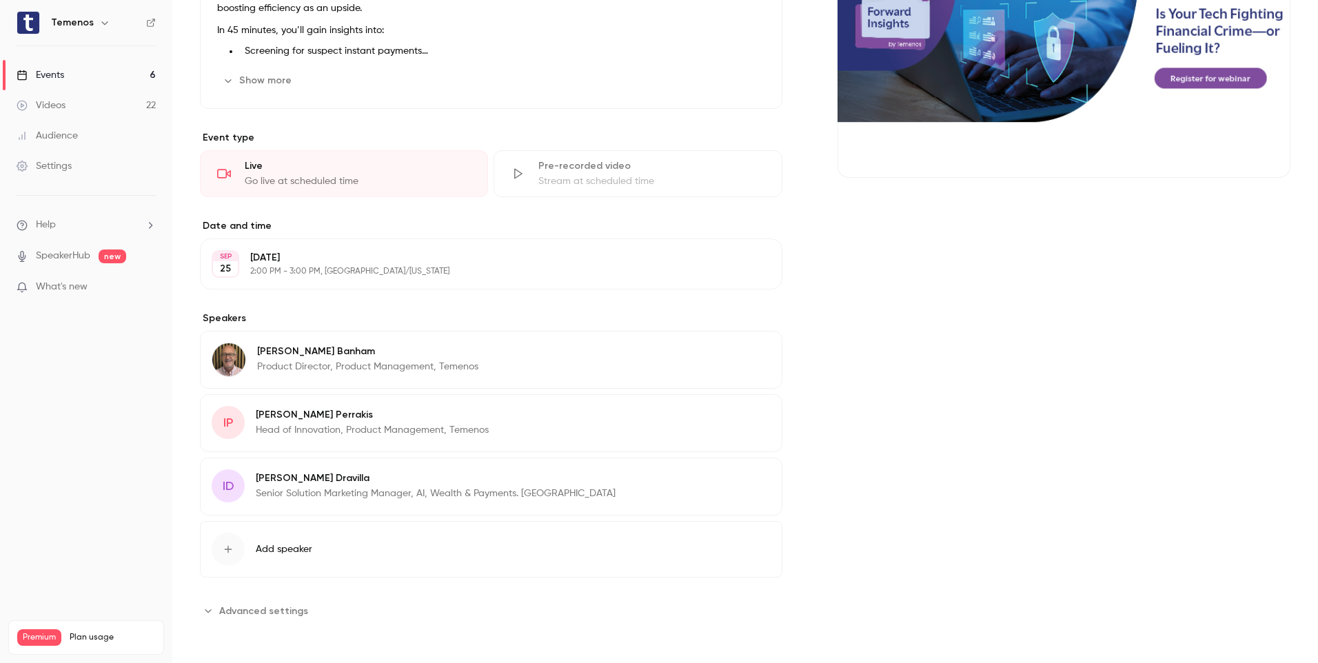
click at [747, 416] on button "Edit" at bounding box center [745, 417] width 50 height 22
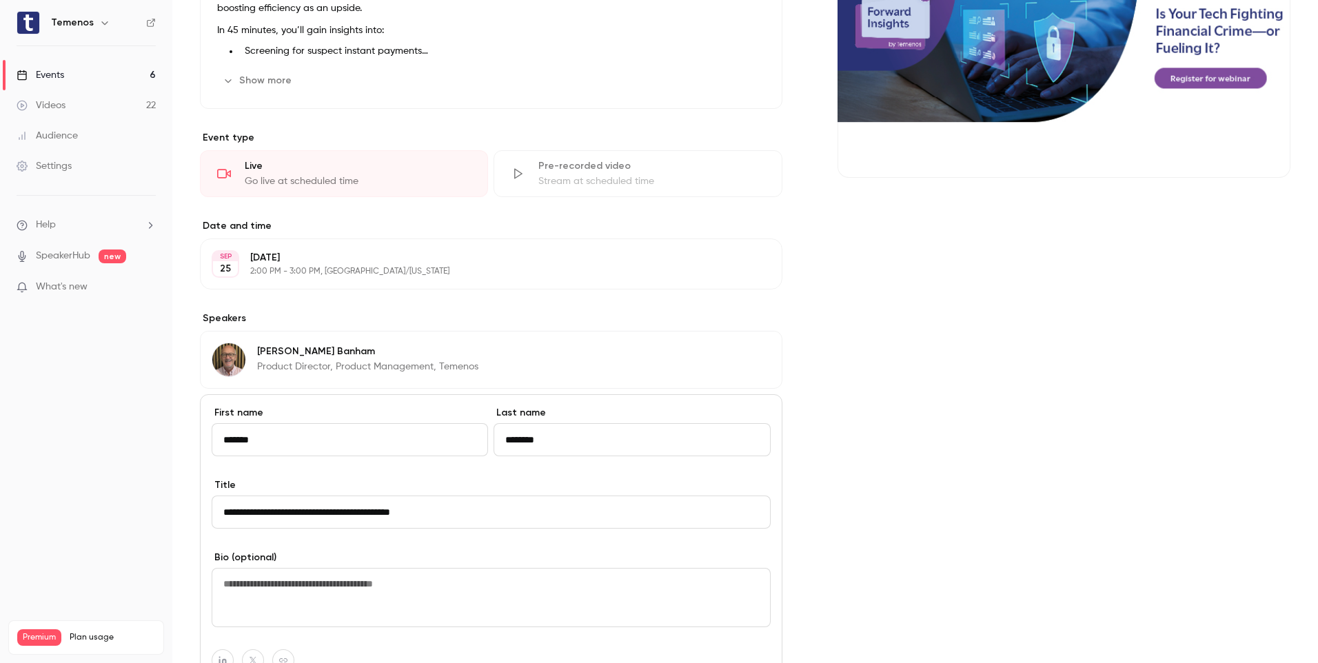
scroll to position [356, 0]
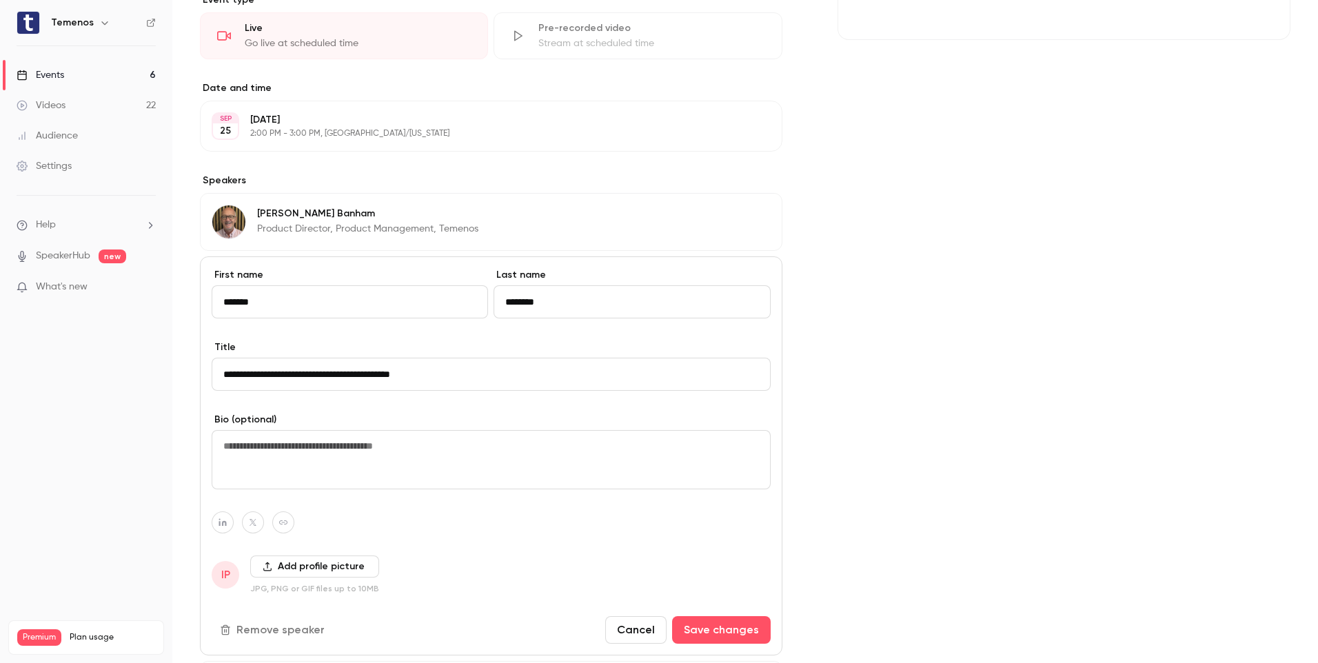
click at [335, 564] on button "Add profile picture" at bounding box center [314, 567] width 129 height 22
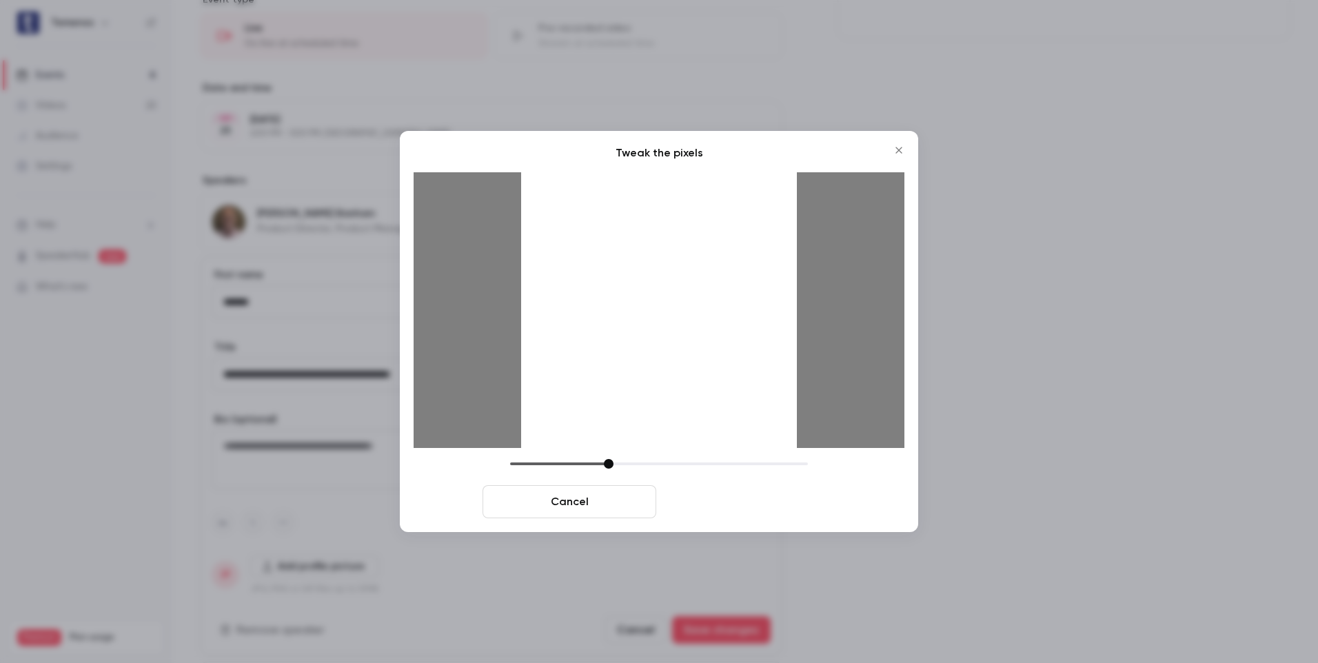
click at [775, 503] on button "Crop and save" at bounding box center [749, 501] width 174 height 33
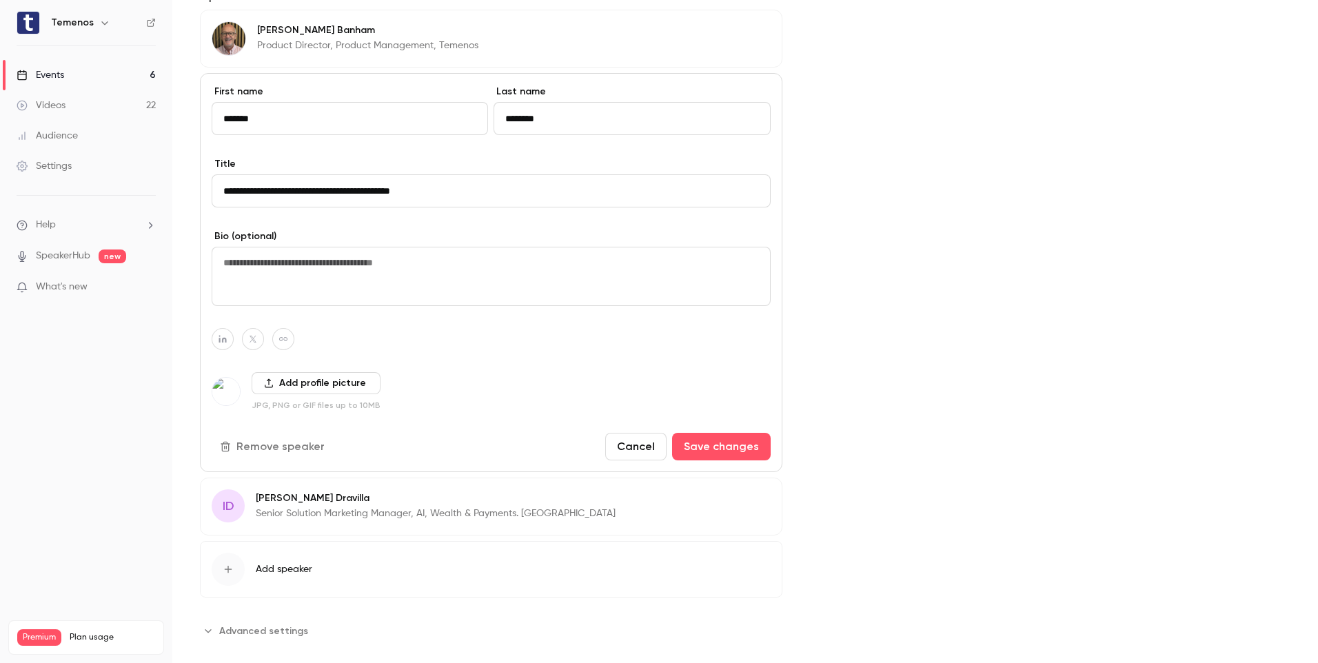
scroll to position [560, 0]
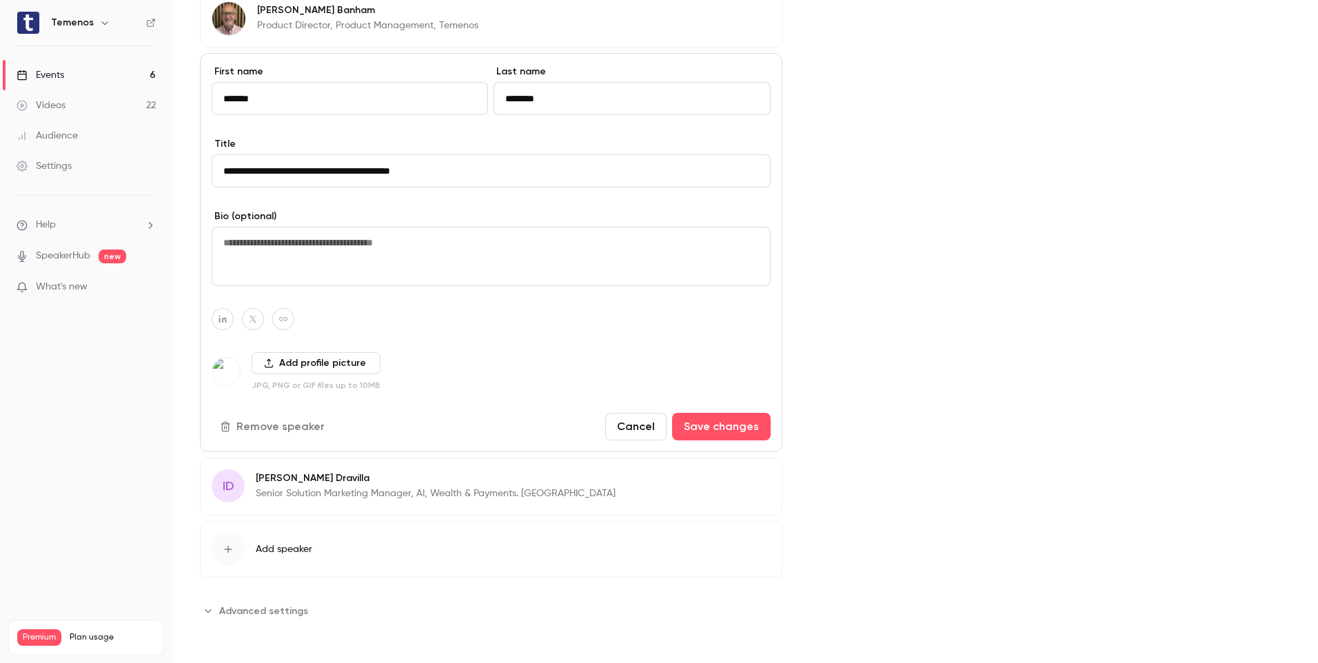
click at [296, 483] on p "[PERSON_NAME]" at bounding box center [436, 478] width 360 height 14
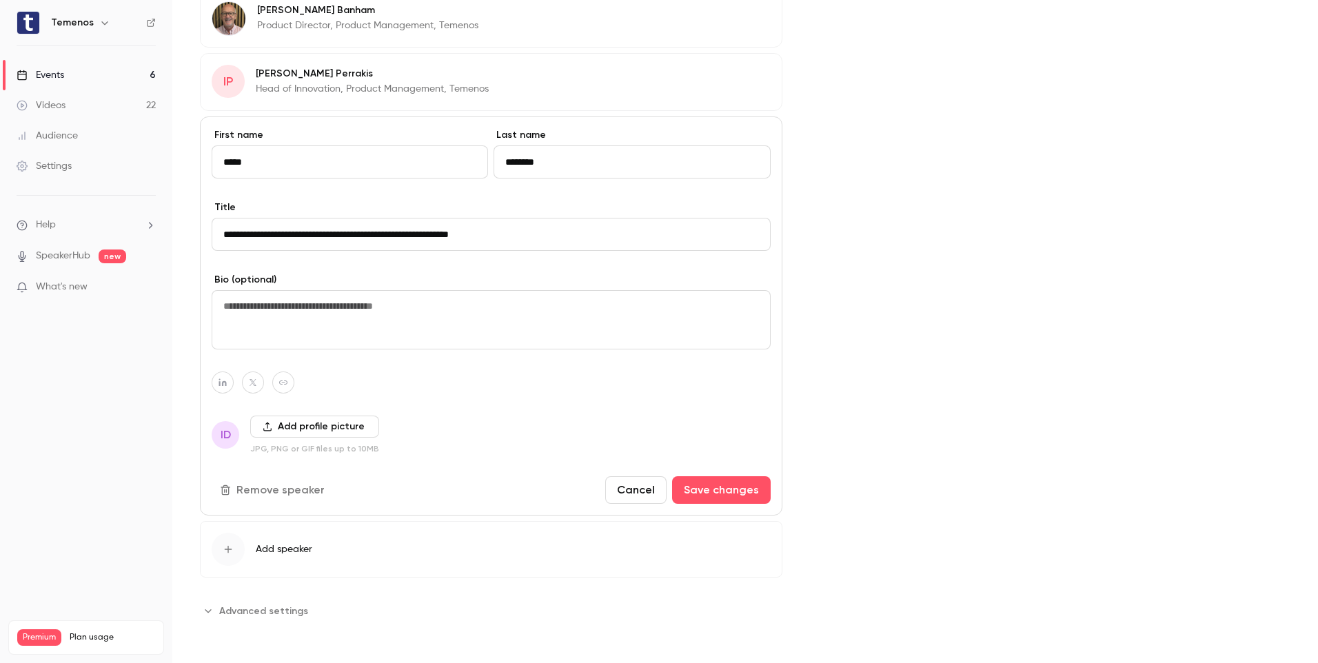
click at [296, 428] on button "Add profile picture" at bounding box center [314, 427] width 129 height 22
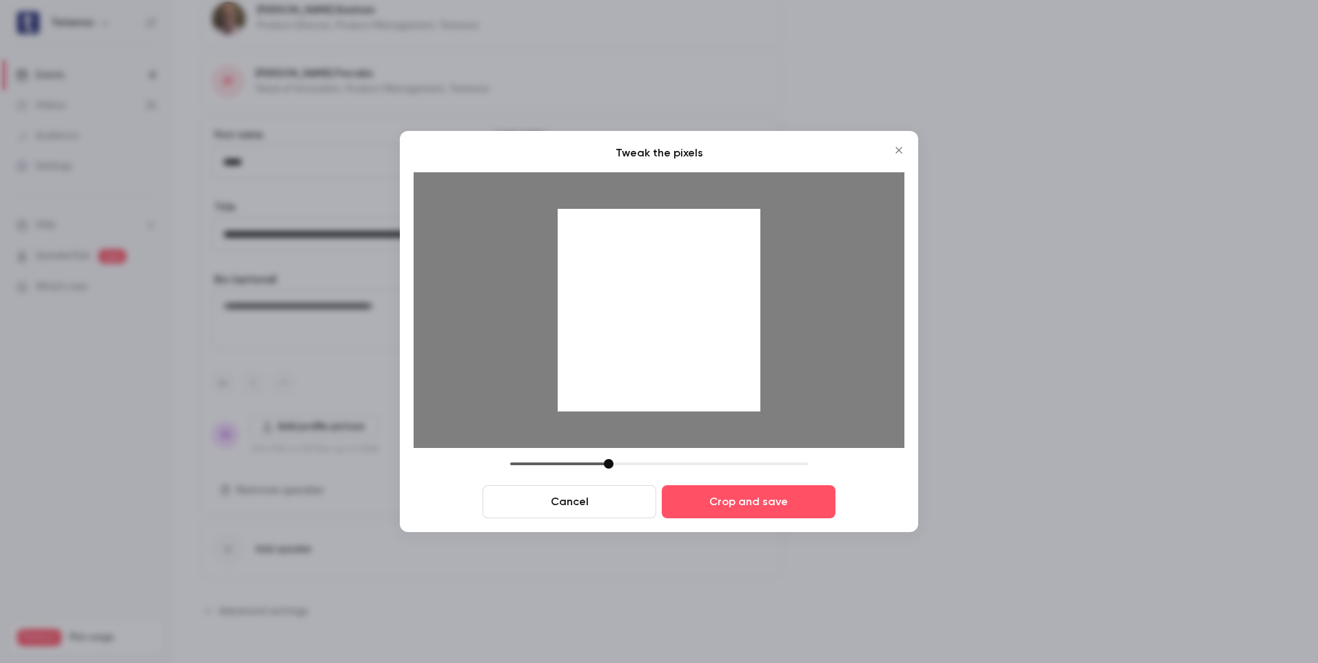
drag, startPoint x: 691, startPoint y: 314, endPoint x: 690, endPoint y: 361, distance: 46.2
click at [690, 361] on div at bounding box center [659, 310] width 203 height 203
click at [773, 503] on button "Crop and save" at bounding box center [749, 501] width 174 height 33
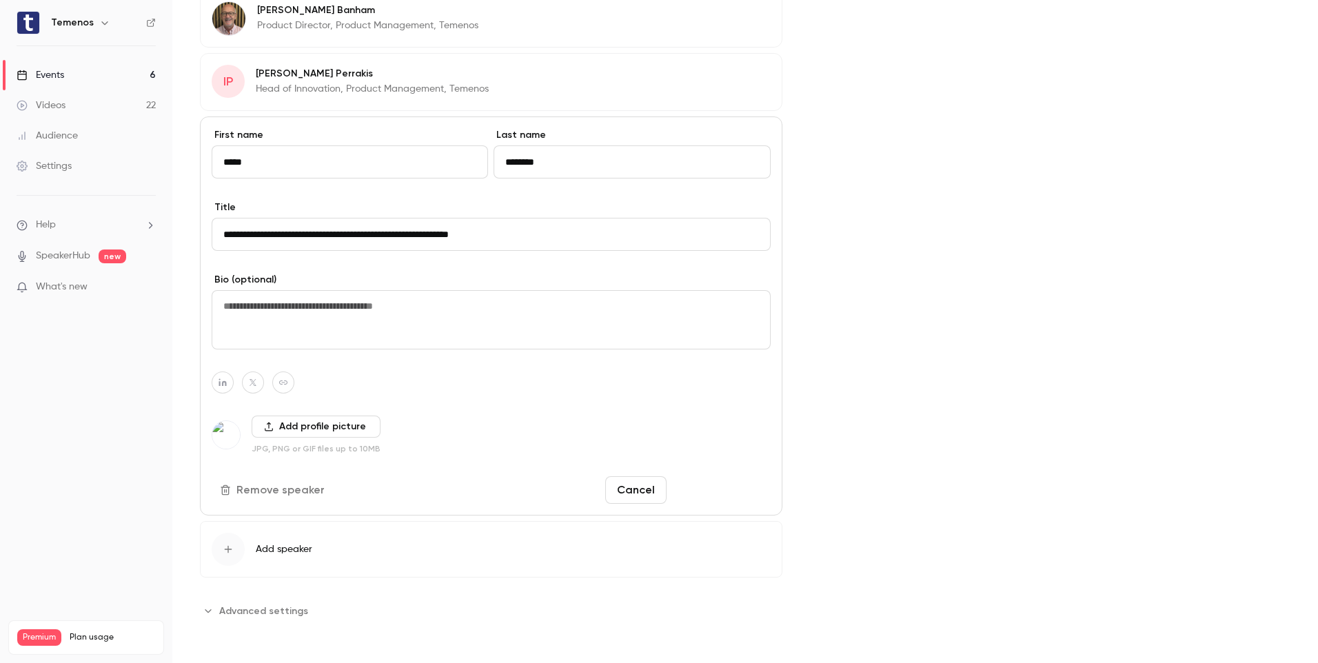
click at [745, 496] on button "Save changes" at bounding box center [721, 490] width 99 height 28
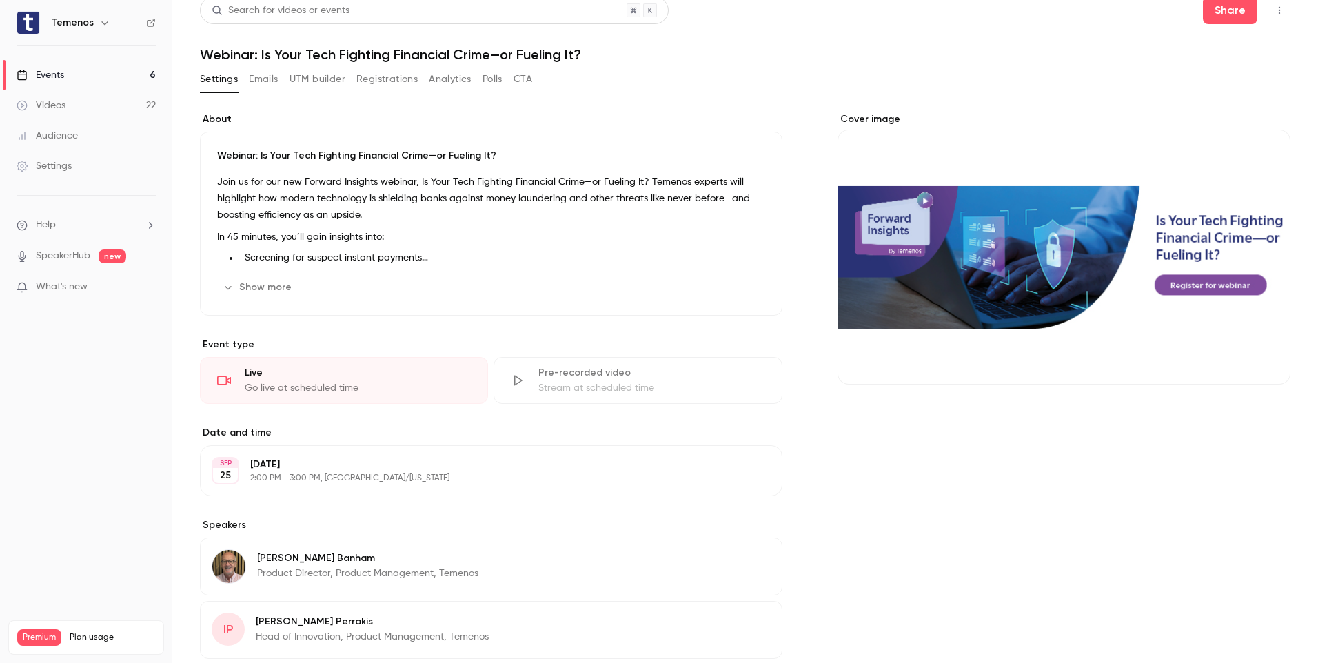
scroll to position [219, 0]
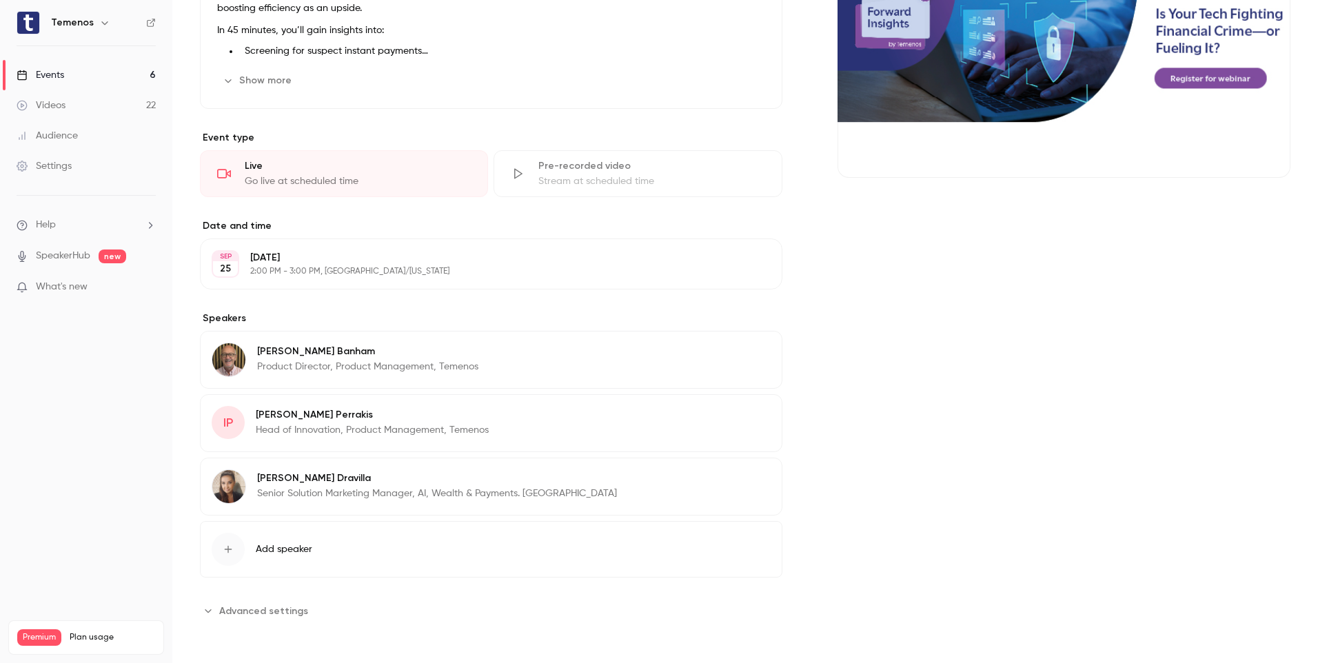
click at [445, 407] on div "[PERSON_NAME] Head of Innovation, Product Management, Temenos" at bounding box center [372, 422] width 233 height 33
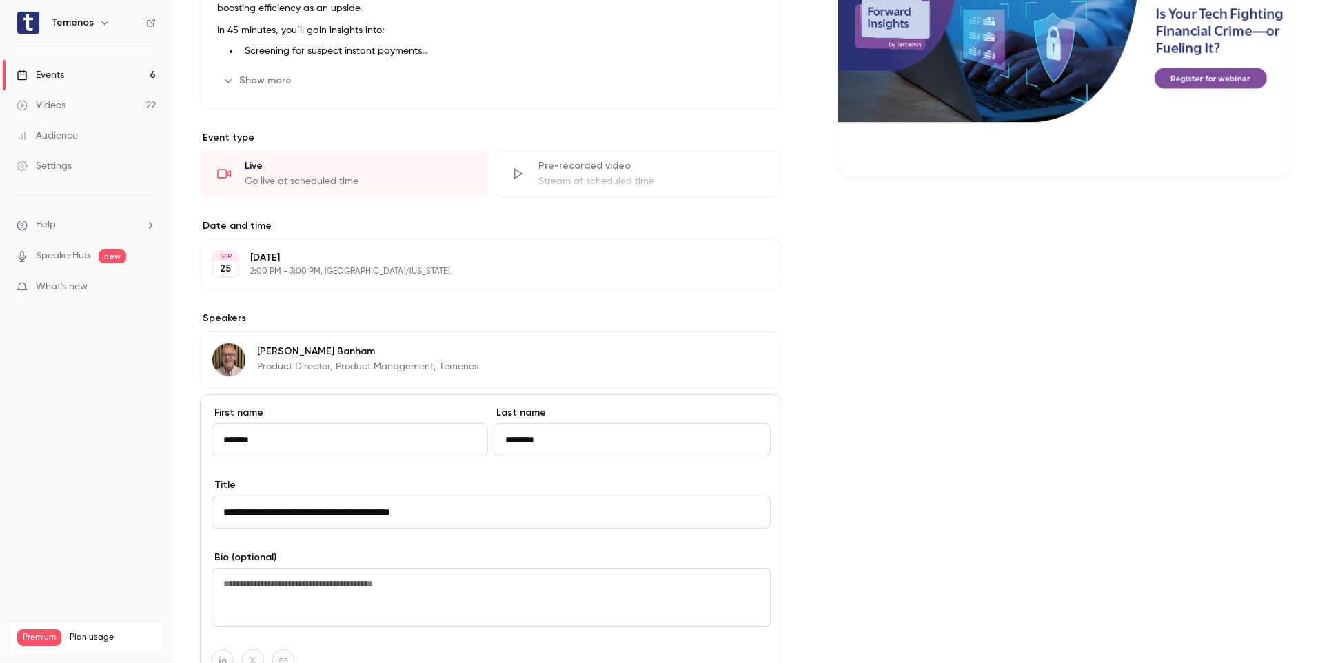
scroll to position [494, 0]
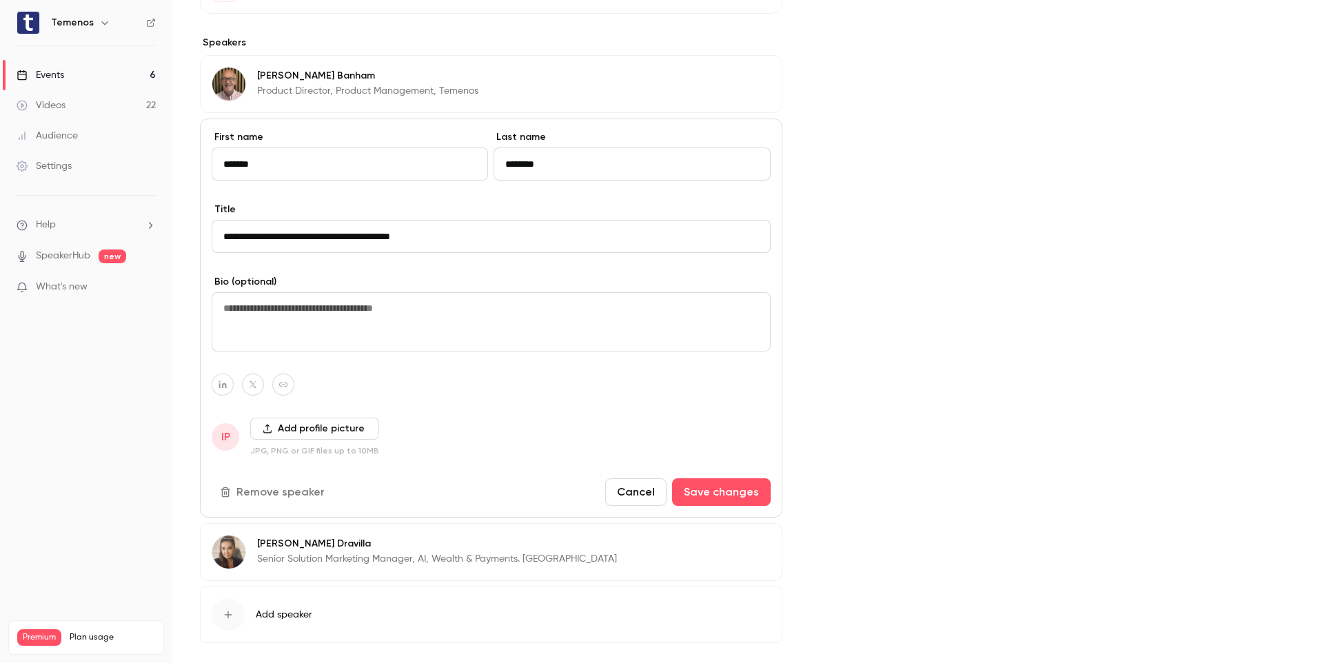
click at [332, 428] on button "Add profile picture" at bounding box center [314, 429] width 129 height 22
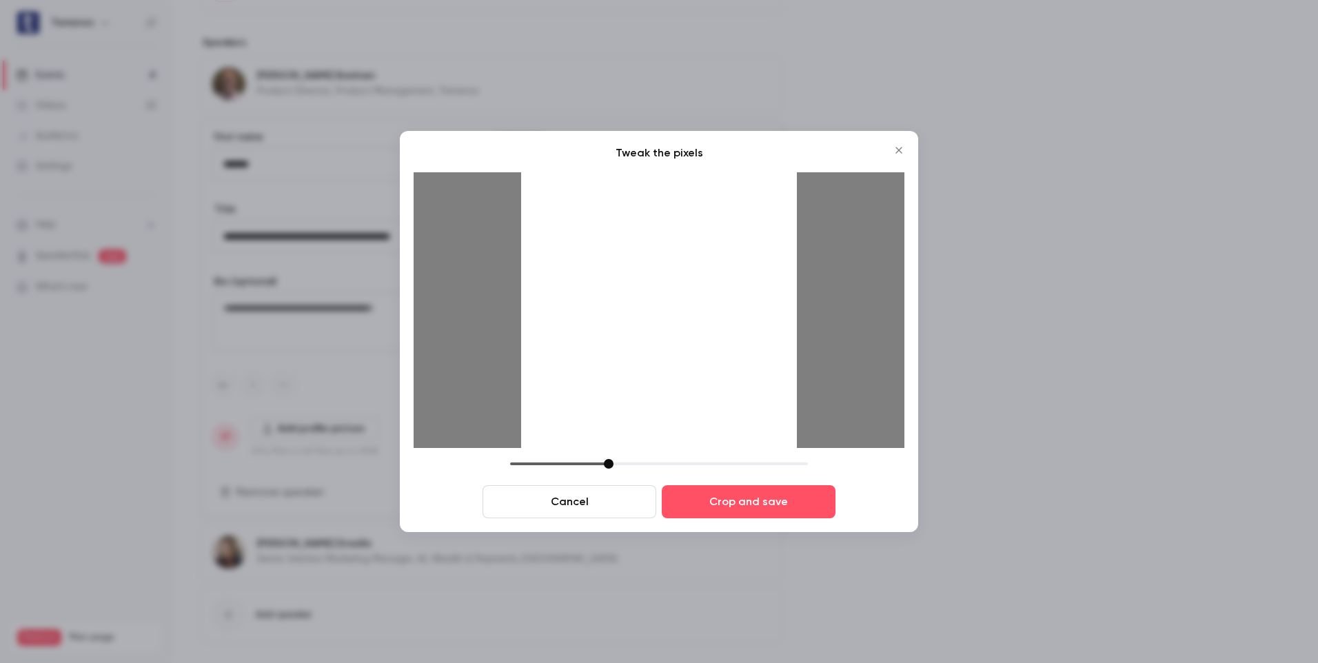
drag, startPoint x: 638, startPoint y: 274, endPoint x: 651, endPoint y: 280, distance: 14.5
click at [651, 280] on div at bounding box center [659, 310] width 276 height 276
drag, startPoint x: 658, startPoint y: 231, endPoint x: 672, endPoint y: 236, distance: 14.8
click at [672, 236] on div at bounding box center [659, 310] width 276 height 276
click at [614, 465] on div at bounding box center [612, 464] width 10 height 10
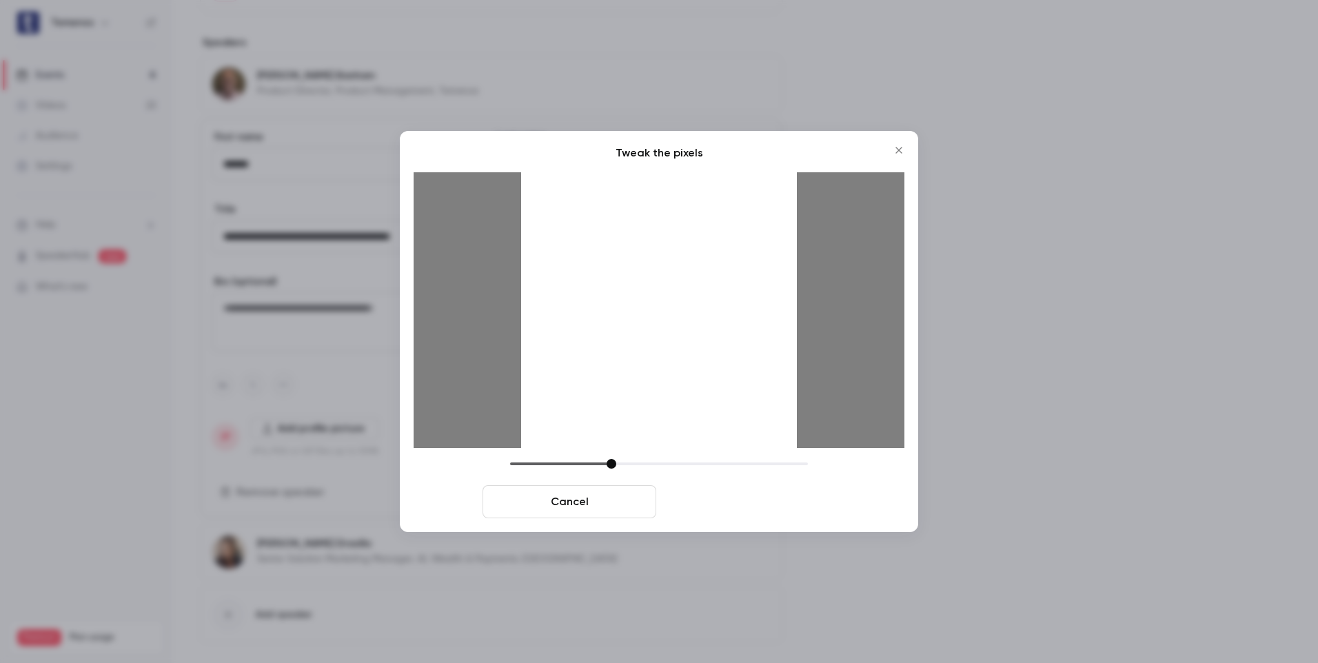
click at [744, 509] on button "Crop and save" at bounding box center [749, 501] width 174 height 33
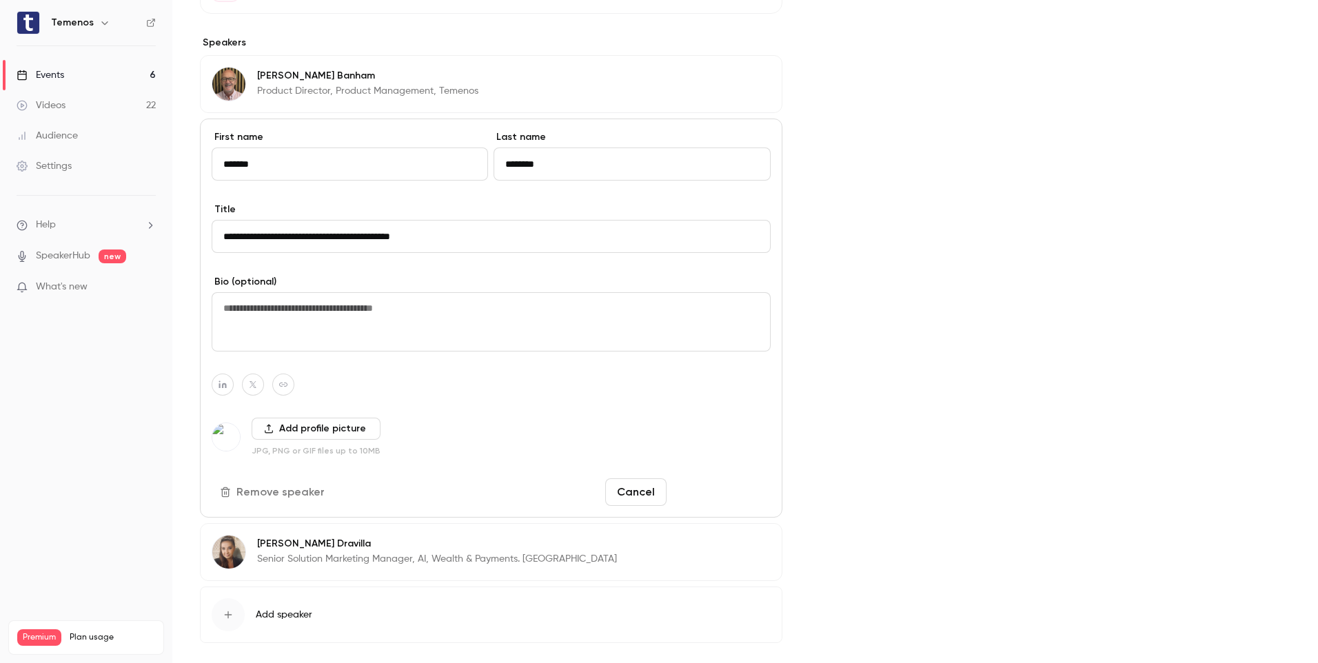
click at [708, 489] on button "Save changes" at bounding box center [721, 492] width 99 height 28
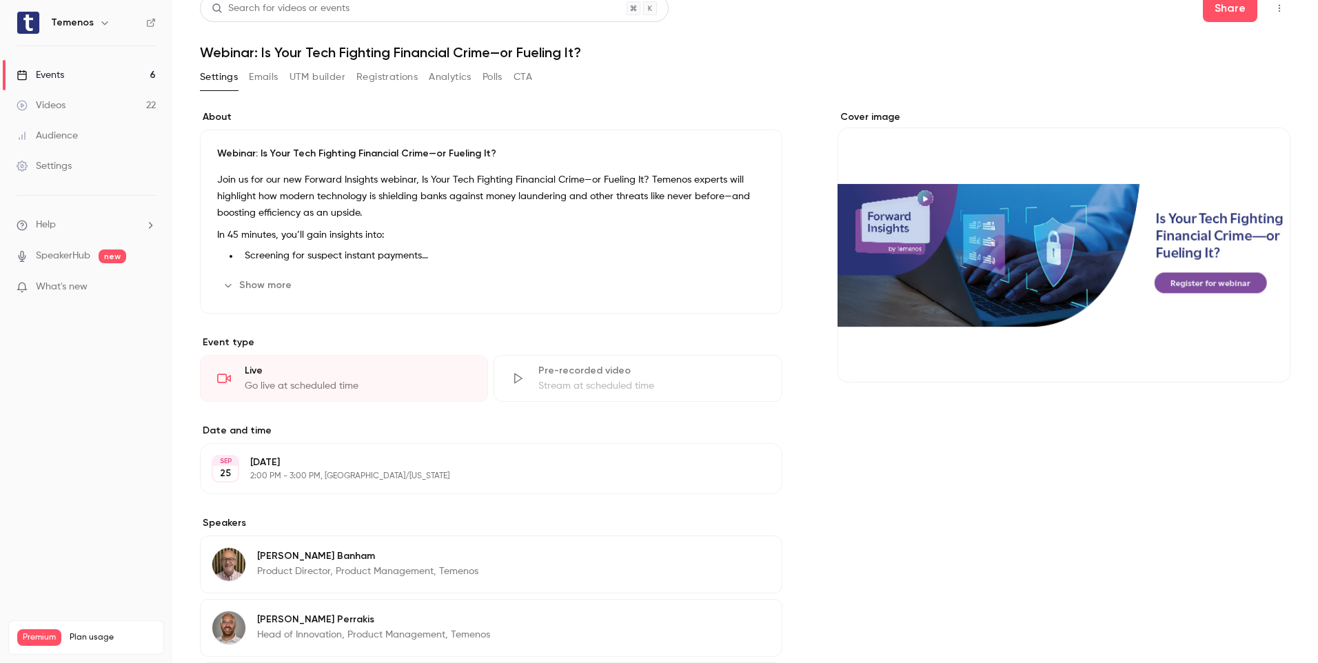
scroll to position [12, 0]
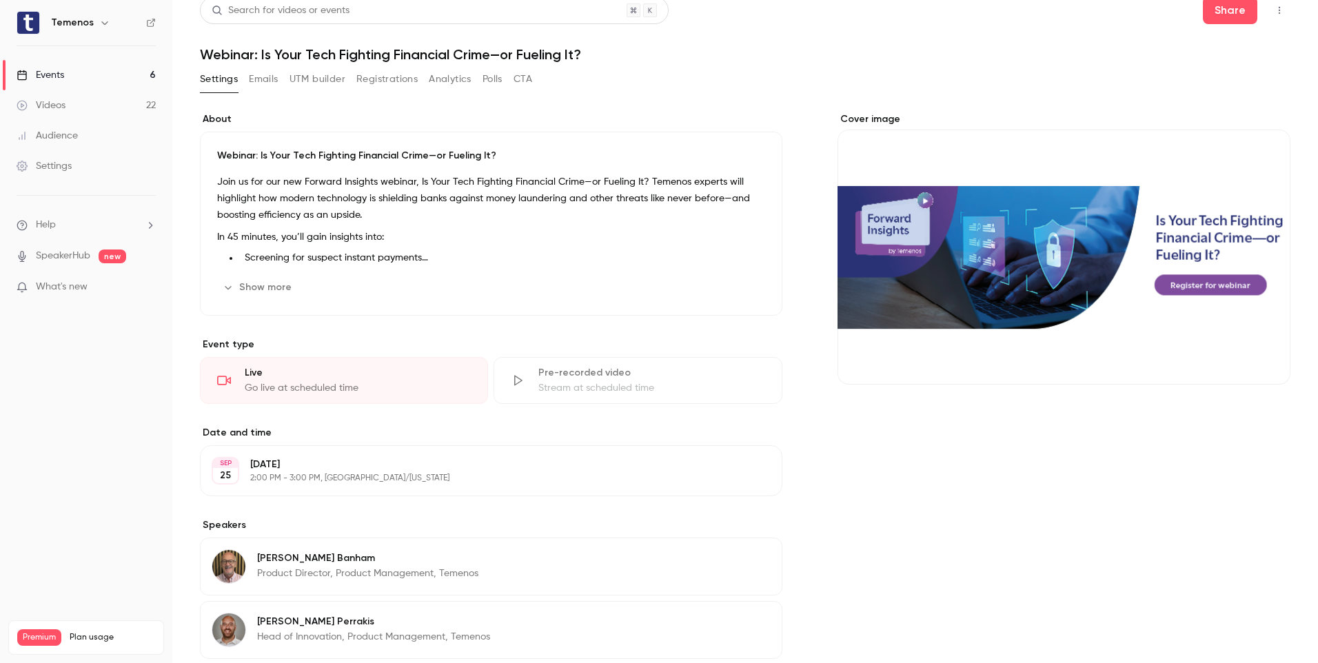
click at [232, 289] on icon "button" at bounding box center [228, 287] width 11 height 11
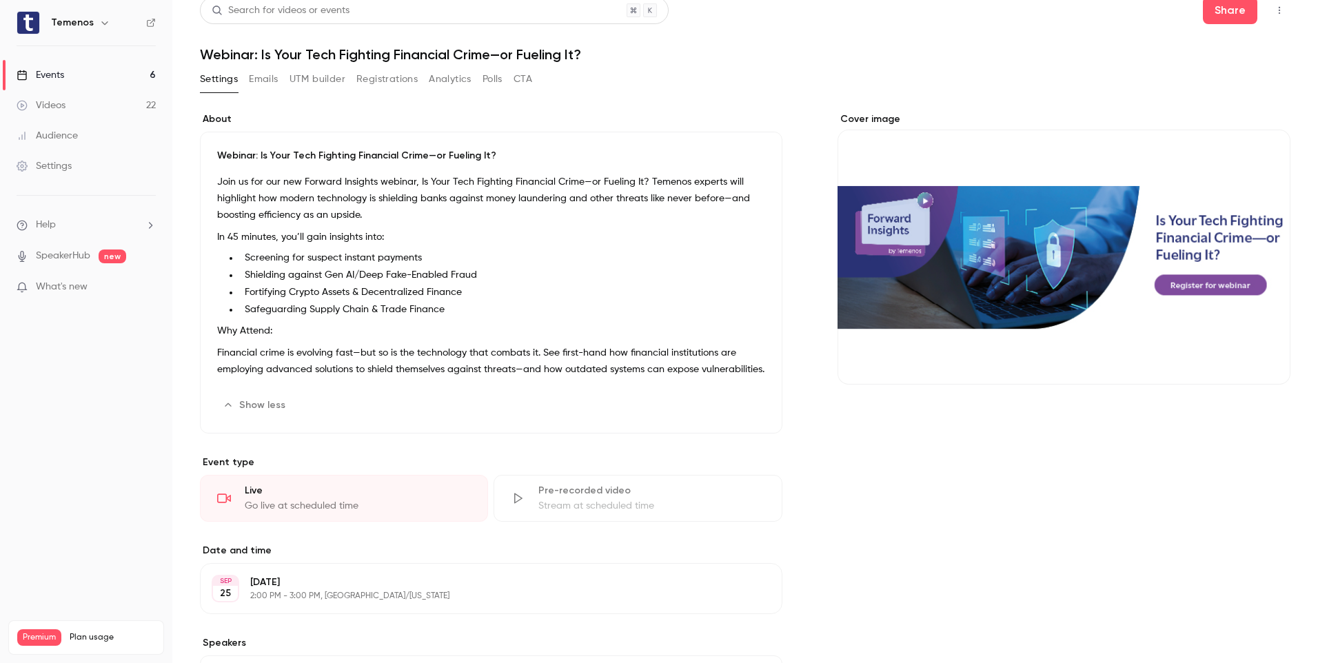
click at [440, 312] on li "Safeguarding Supply Chain & Trade Finance" at bounding box center [502, 310] width 526 height 14
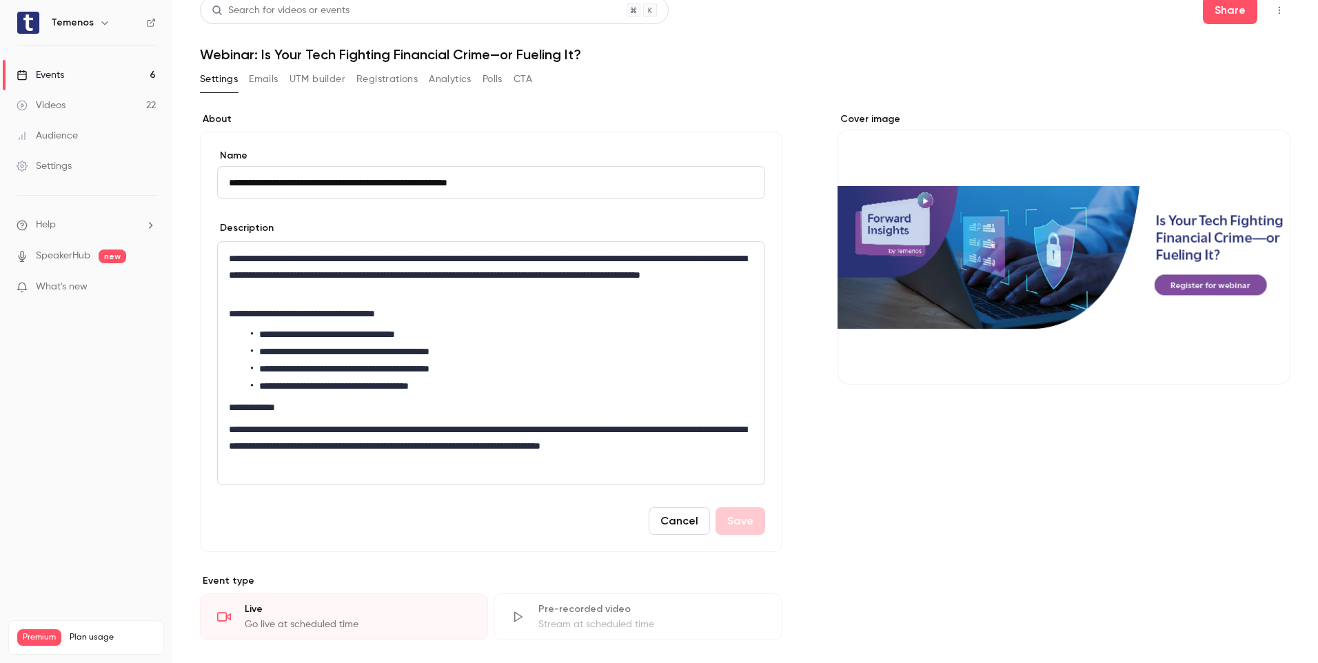
click at [681, 518] on button "Cancel" at bounding box center [679, 521] width 61 height 28
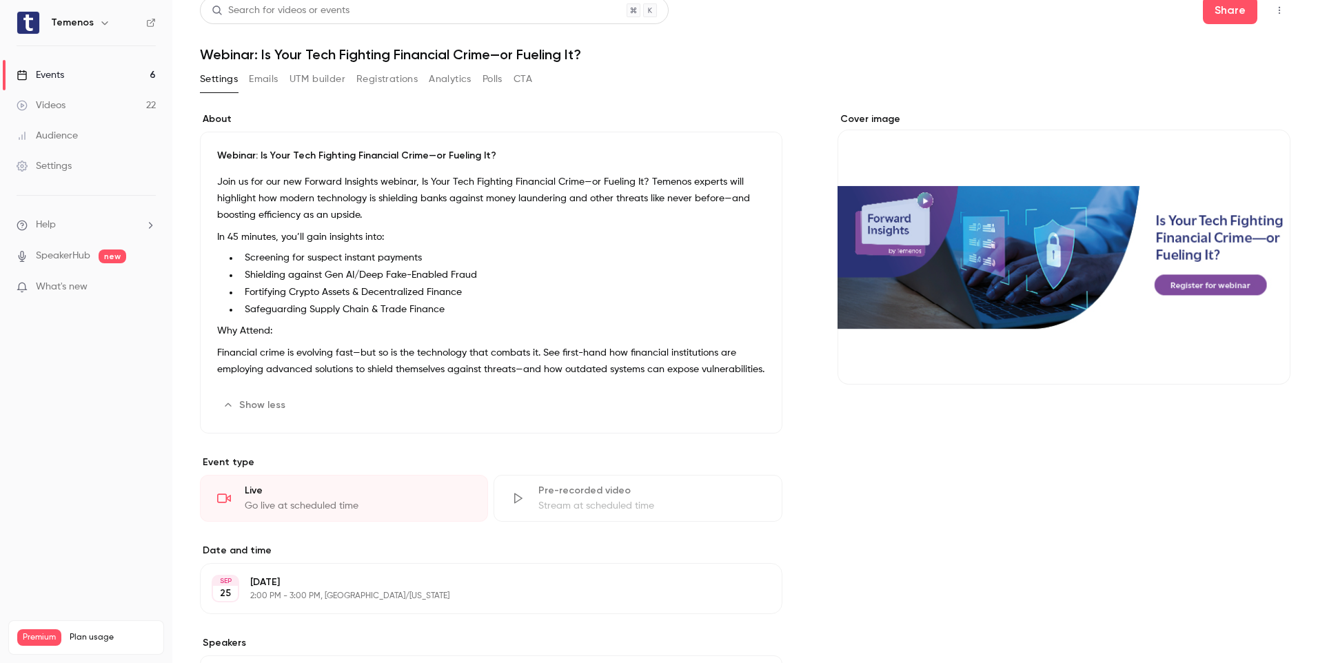
click at [730, 416] on button "Edit" at bounding box center [740, 405] width 50 height 22
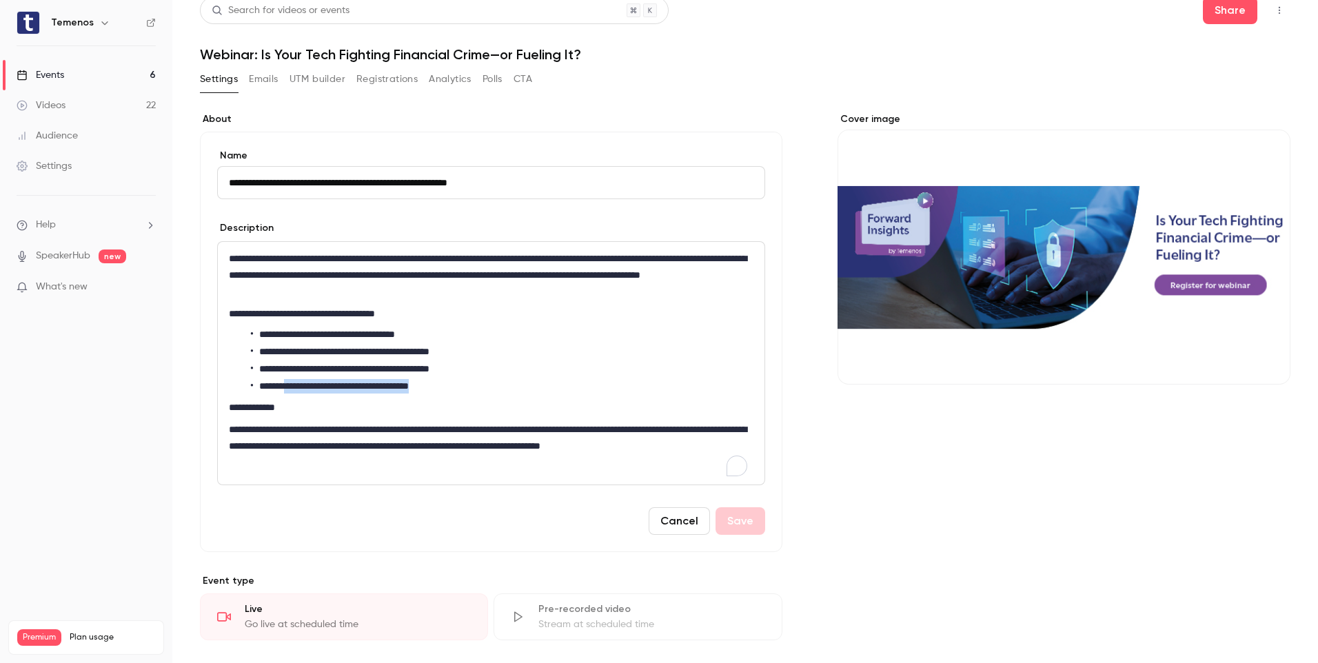
drag, startPoint x: 464, startPoint y: 386, endPoint x: 295, endPoint y: 386, distance: 168.9
click at [295, 386] on li "**********" at bounding box center [499, 386] width 496 height 14
click at [522, 392] on li "**********" at bounding box center [499, 386] width 496 height 14
click at [822, 529] on div "**********" at bounding box center [745, 588] width 1090 height 953
click at [677, 516] on button "Cancel" at bounding box center [679, 521] width 61 height 28
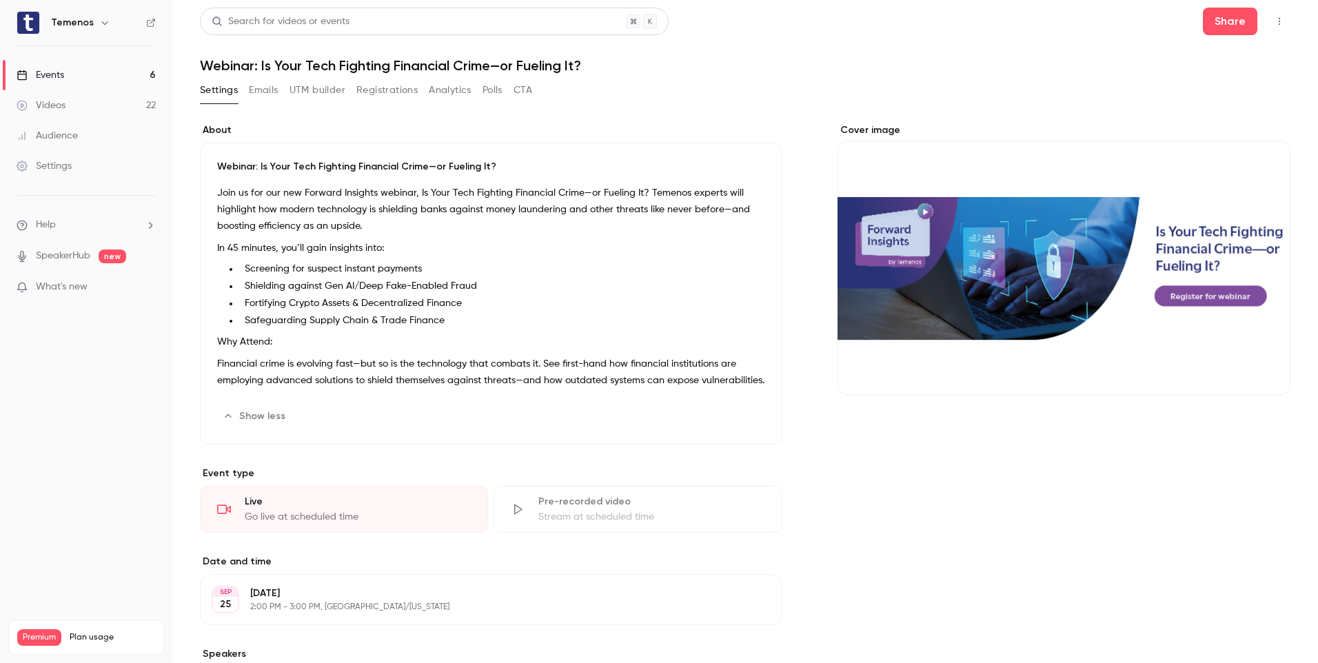
scroll to position [0, 0]
